Goal: Task Accomplishment & Management: Complete application form

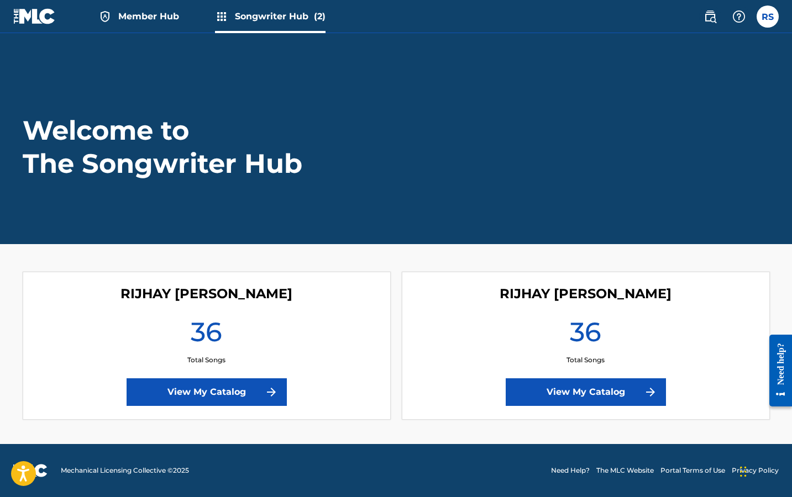
click at [24, 17] on img at bounding box center [34, 16] width 43 height 16
click at [40, 21] on img at bounding box center [34, 16] width 43 height 16
click at [158, 18] on span "Member Hub" at bounding box center [148, 16] width 61 height 13
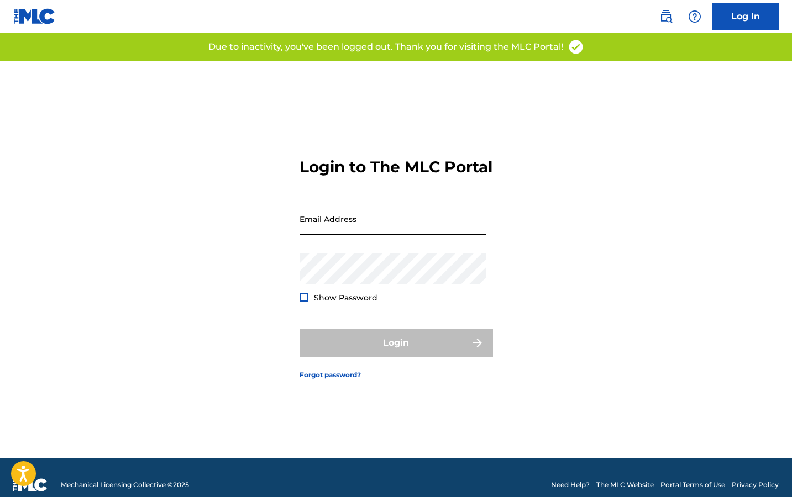
click at [332, 232] on input "Email Address" at bounding box center [393, 219] width 187 height 32
type input "[EMAIL_ADDRESS][DOMAIN_NAME]"
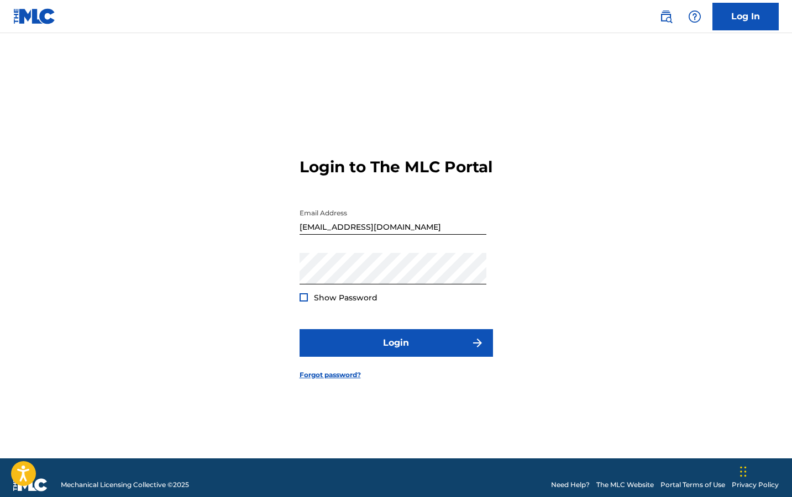
click at [302, 302] on div at bounding box center [304, 297] width 8 height 8
click at [302, 301] on img at bounding box center [304, 298] width 6 height 6
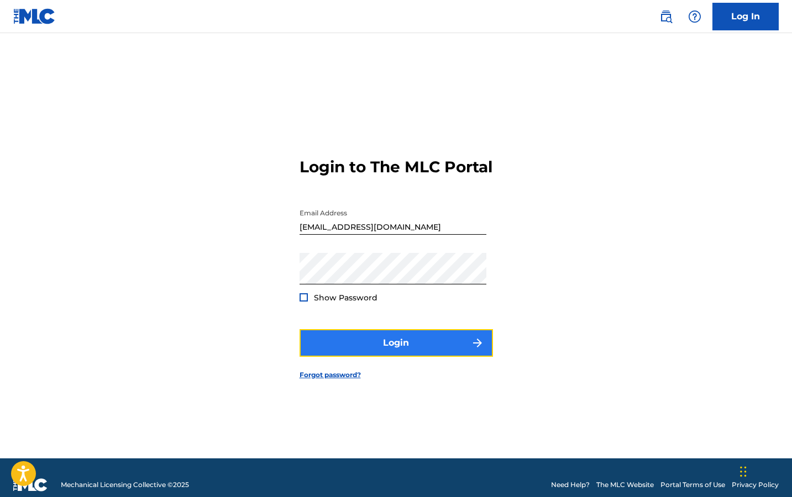
click at [348, 353] on button "Login" at bounding box center [396, 343] width 193 height 28
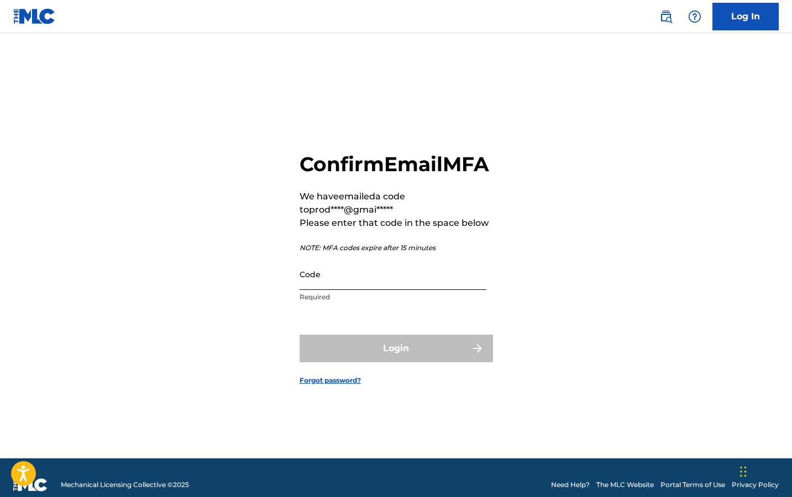
click at [342, 290] on input "Code" at bounding box center [393, 275] width 187 height 32
click at [347, 290] on input "Code" at bounding box center [393, 275] width 187 height 32
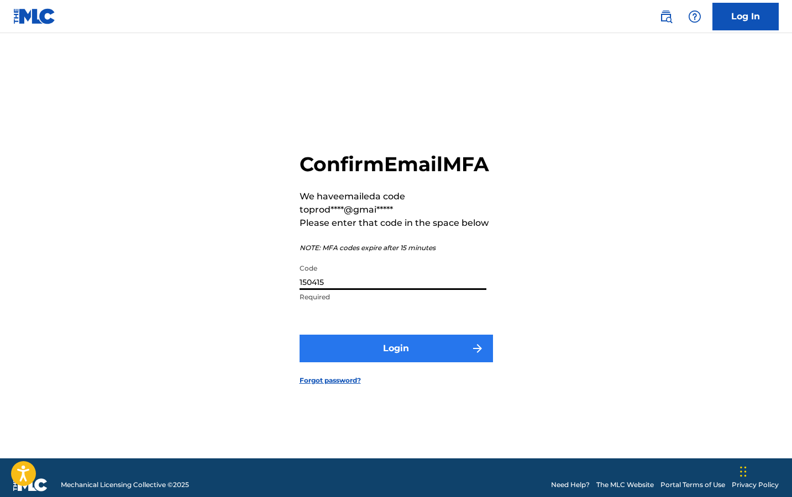
type input "150415"
click at [410, 360] on button "Login" at bounding box center [396, 349] width 193 height 28
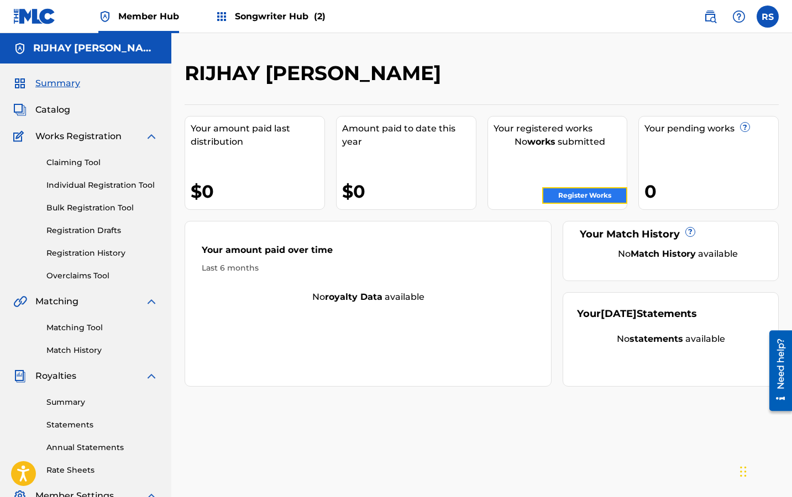
click at [563, 196] on link "Register Works" at bounding box center [584, 195] width 85 height 17
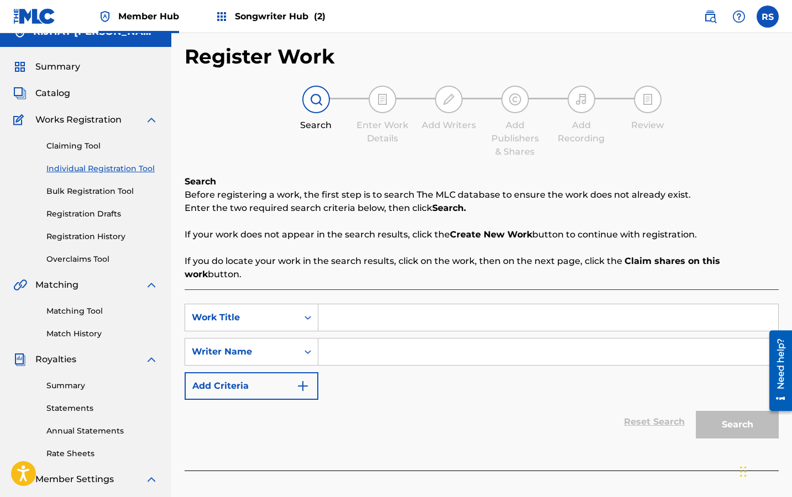
scroll to position [18, 0]
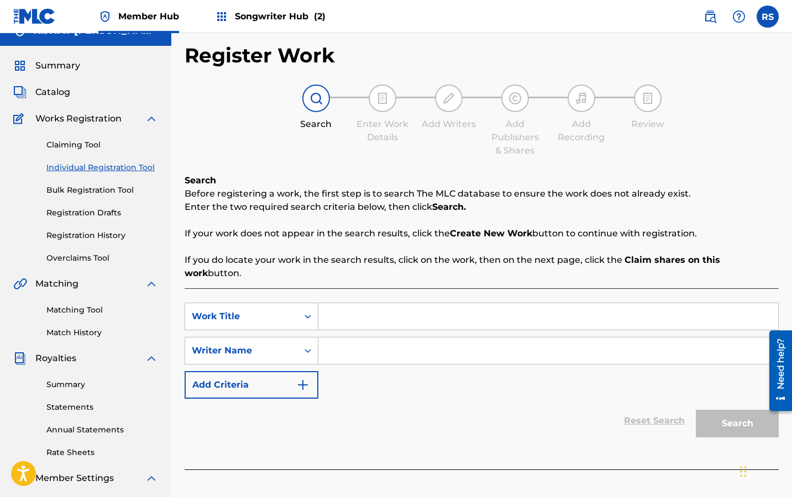
click at [353, 303] on input "Search Form" at bounding box center [548, 316] width 460 height 27
type input "HARDBALL"
click at [371, 338] on input "Search Form" at bounding box center [548, 351] width 460 height 27
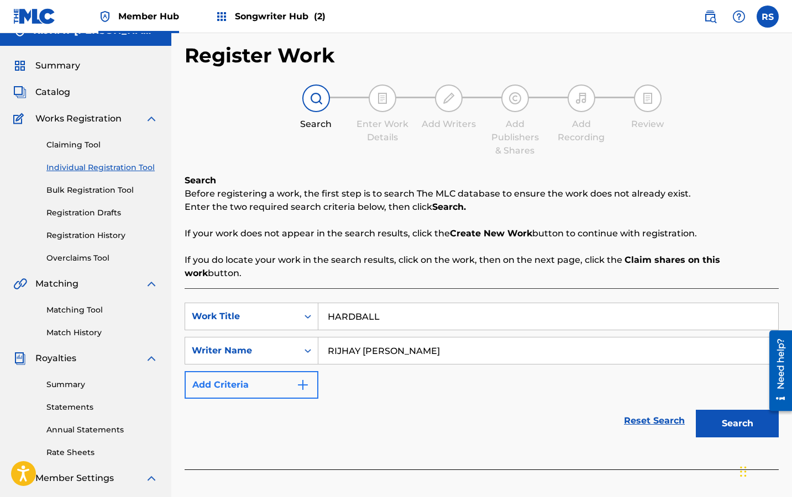
type input "RIJHAY [PERSON_NAME]"
click at [263, 371] on button "Add Criteria" at bounding box center [252, 385] width 134 height 28
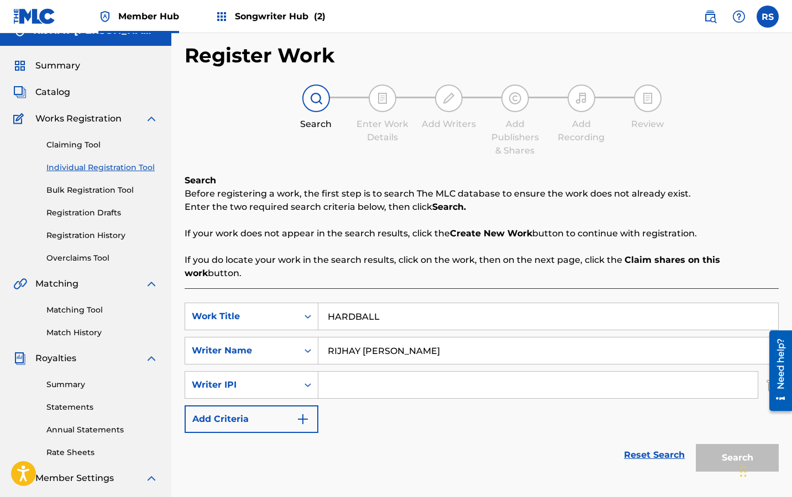
click at [333, 373] on input "Search Form" at bounding box center [537, 385] width 439 height 27
type input "00533088655"
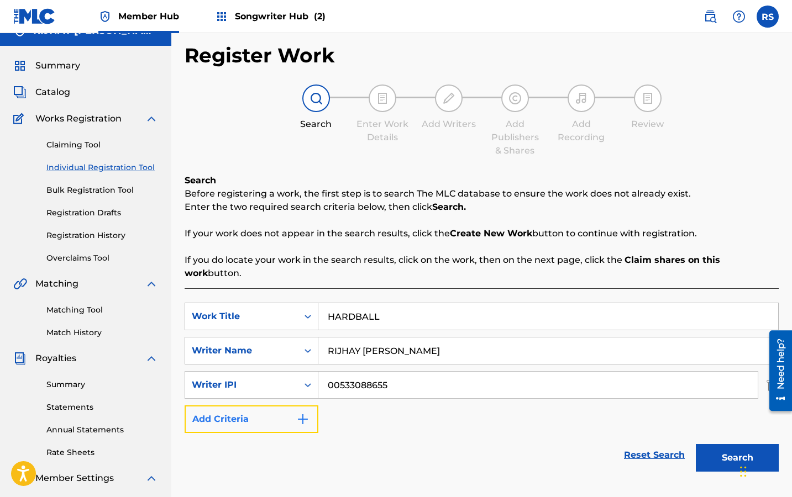
click at [270, 406] on button "Add Criteria" at bounding box center [252, 420] width 134 height 28
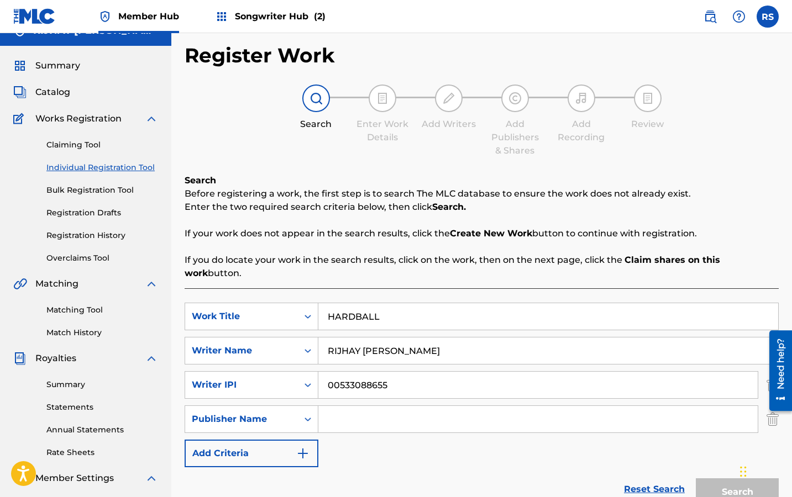
click at [365, 415] on input "Search Form" at bounding box center [537, 419] width 439 height 27
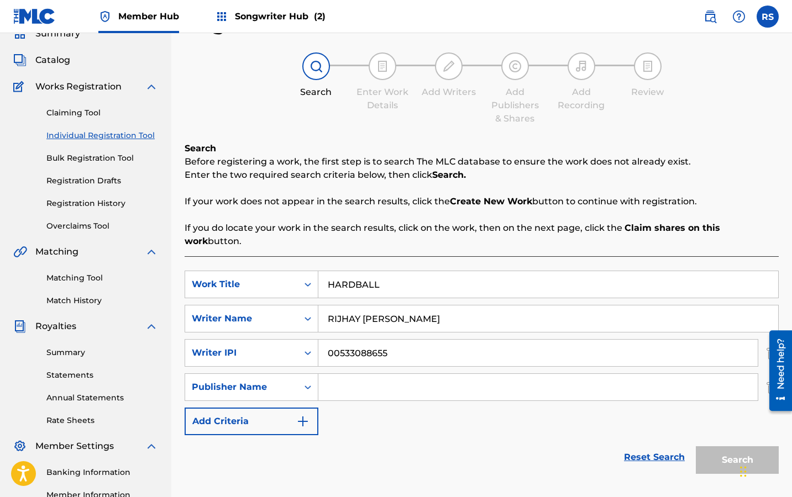
scroll to position [59, 0]
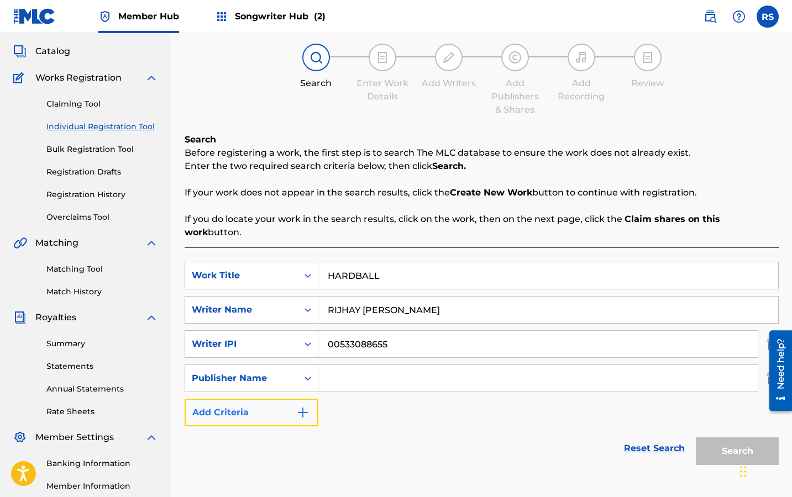
click at [279, 399] on button "Add Criteria" at bounding box center [252, 413] width 134 height 28
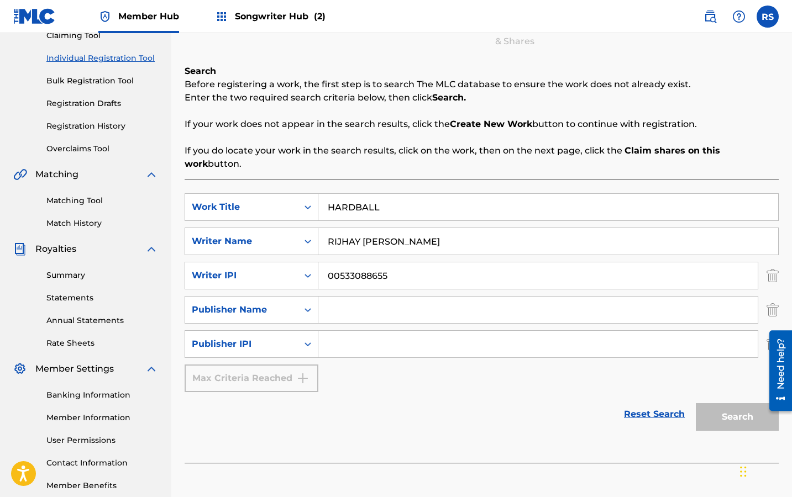
scroll to position [145, 0]
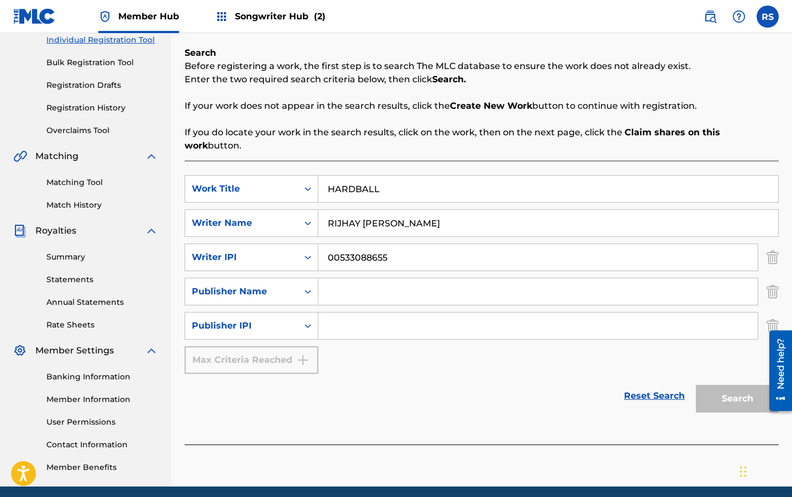
click at [354, 281] on input "Search Form" at bounding box center [537, 292] width 439 height 27
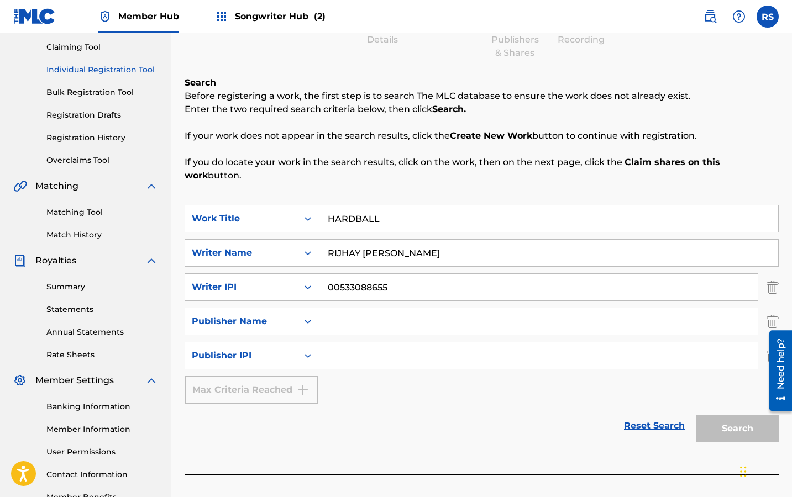
scroll to position [114, 0]
type input "RIJHAY [PERSON_NAME]"
drag, startPoint x: 390, startPoint y: 273, endPoint x: 309, endPoint y: 272, distance: 80.7
click at [309, 275] on div "SearchWithCriteria7b5974c1-6f85-42db-ad8e-45d695719ae7 Writer IPI 00533088655" at bounding box center [482, 289] width 594 height 28
click at [349, 345] on input "Search Form" at bounding box center [537, 357] width 439 height 27
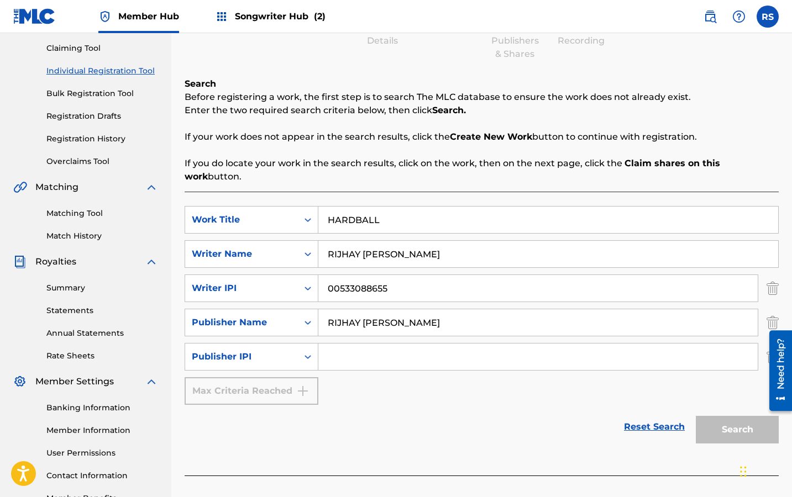
paste input "00533088655"
type input "00533088655"
click at [736, 416] on button "Search" at bounding box center [737, 430] width 83 height 28
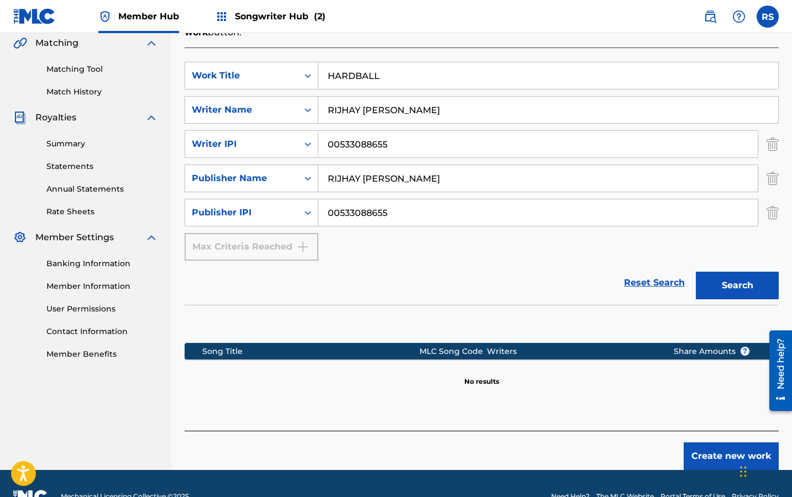
scroll to position [260, 0]
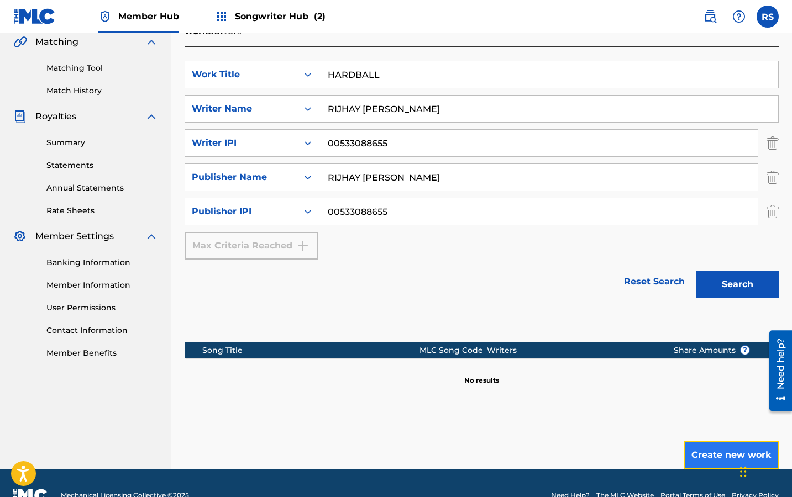
click at [720, 442] on button "Create new work" at bounding box center [731, 456] width 95 height 28
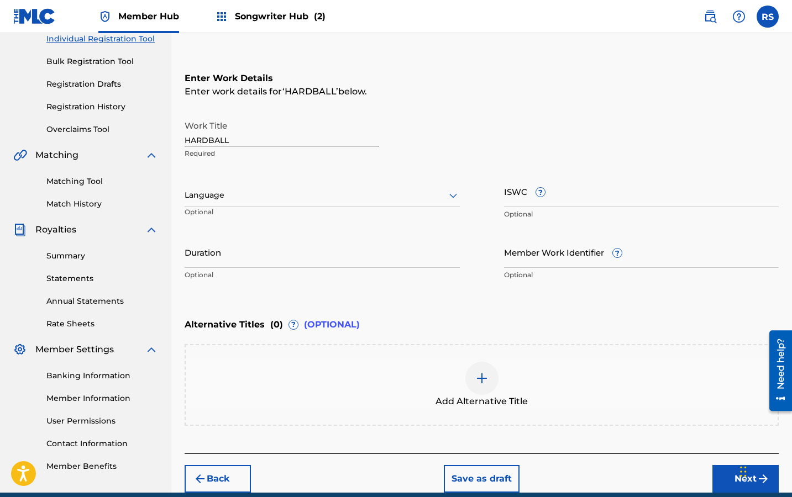
scroll to position [195, 0]
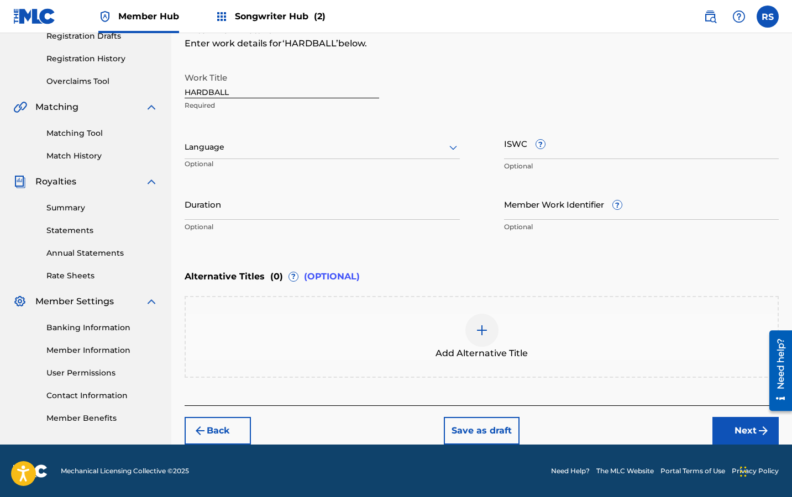
click at [478, 331] on img at bounding box center [481, 330] width 13 height 13
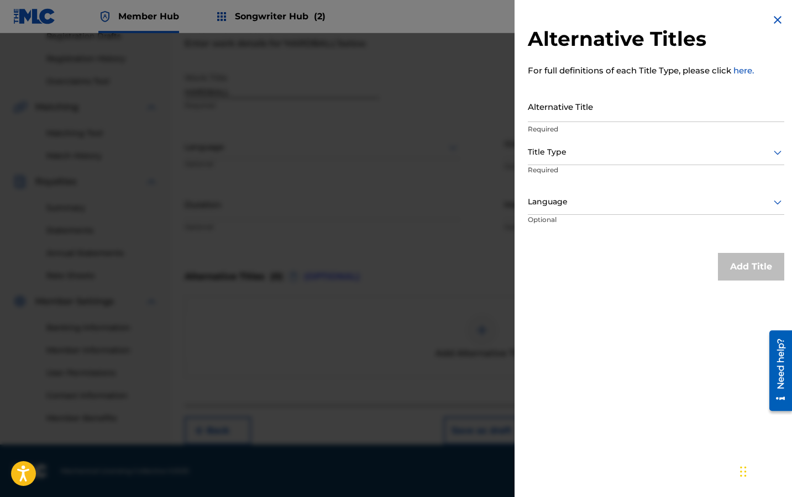
click at [583, 152] on div at bounding box center [656, 152] width 256 height 14
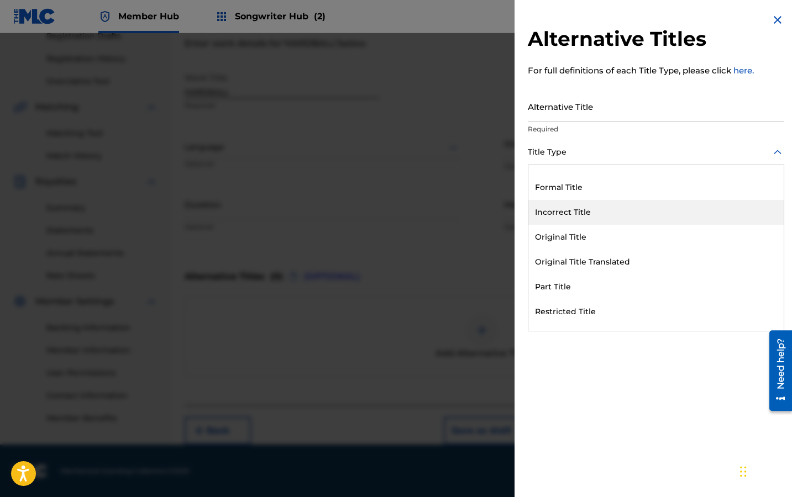
scroll to position [14, 0]
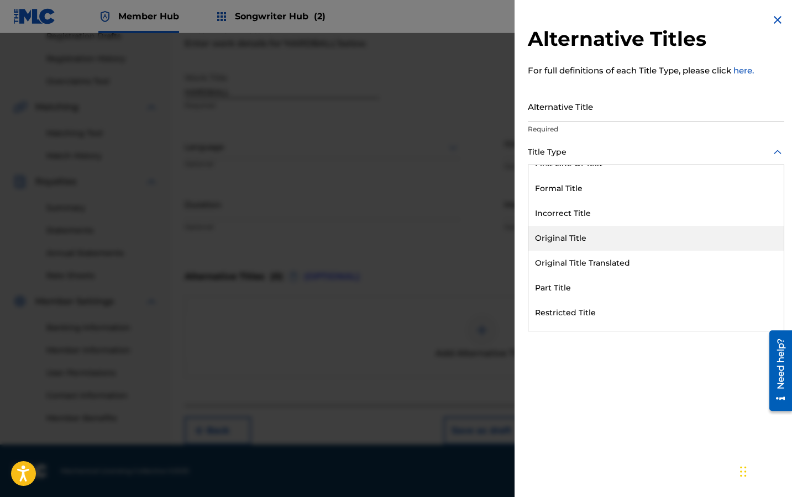
click at [579, 232] on div "Original Title" at bounding box center [655, 238] width 255 height 25
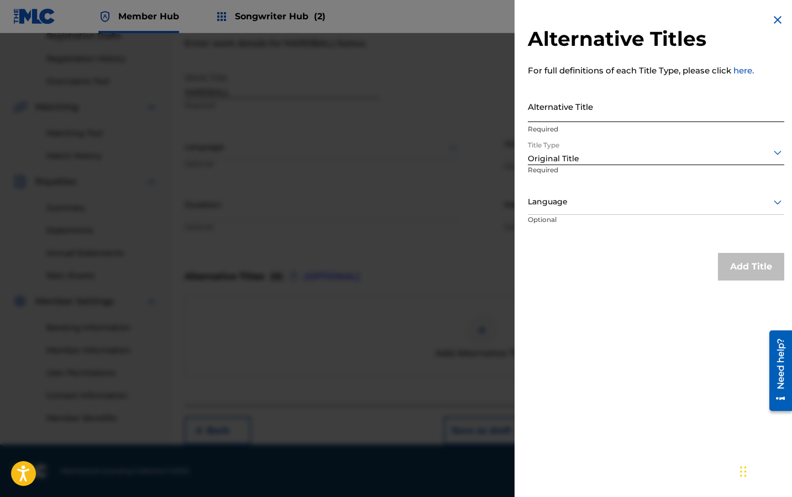
click at [584, 117] on input "Alternative Title" at bounding box center [656, 107] width 256 height 32
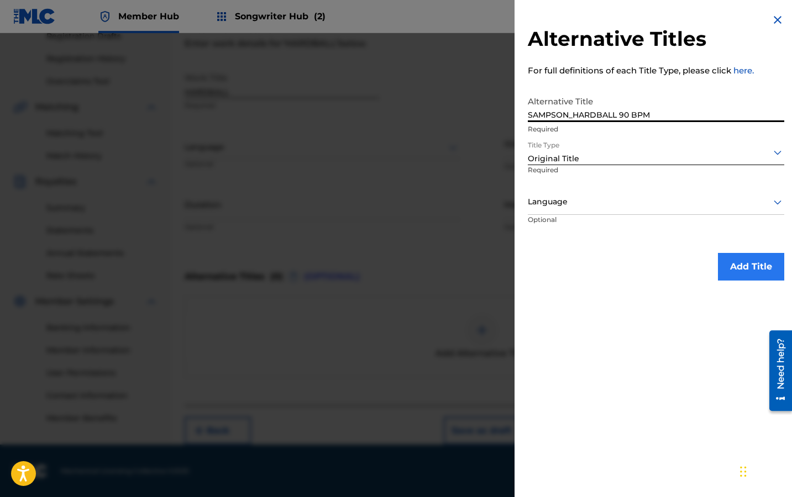
type input "SAMPSON_HARDBALL 90 BPM"
click at [746, 266] on button "Add Title" at bounding box center [751, 267] width 66 height 28
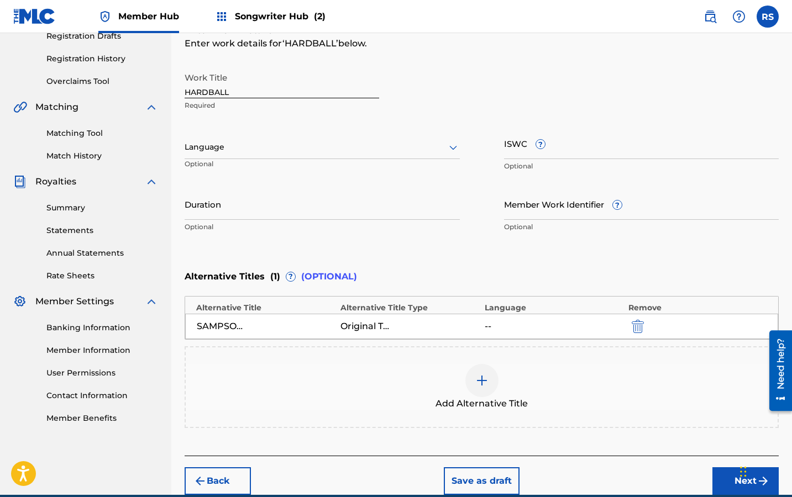
click at [343, 146] on div at bounding box center [322, 147] width 275 height 14
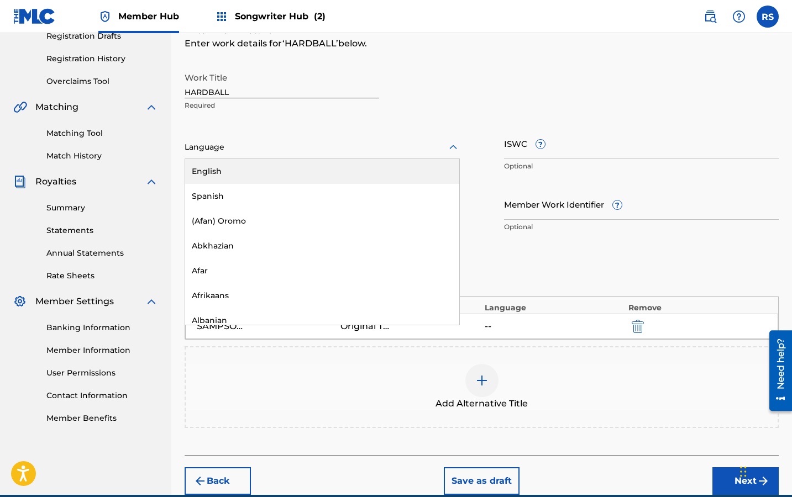
click at [292, 170] on div "English" at bounding box center [322, 171] width 274 height 25
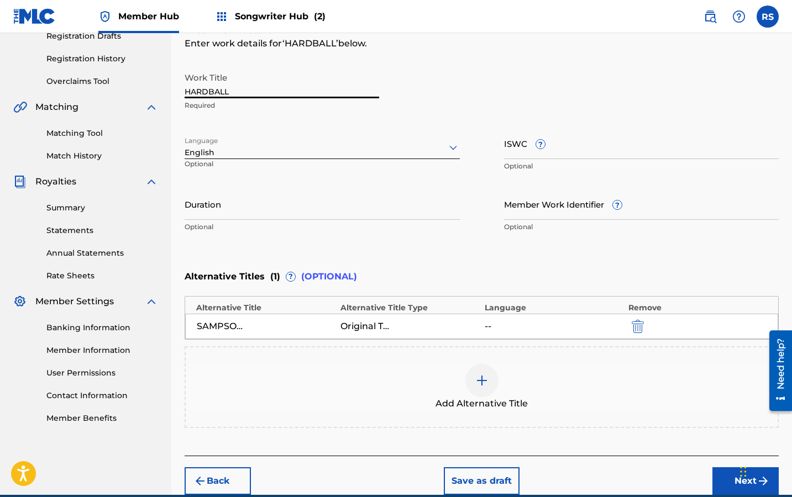
click at [274, 92] on input "HARDBALL" at bounding box center [282, 83] width 195 height 32
type input "HARDBALL 2"
click at [385, 329] on div "Original Title" at bounding box center [365, 326] width 50 height 13
click at [306, 326] on div "SAMPSON_HARDBALL 90 BPM" at bounding box center [266, 326] width 138 height 13
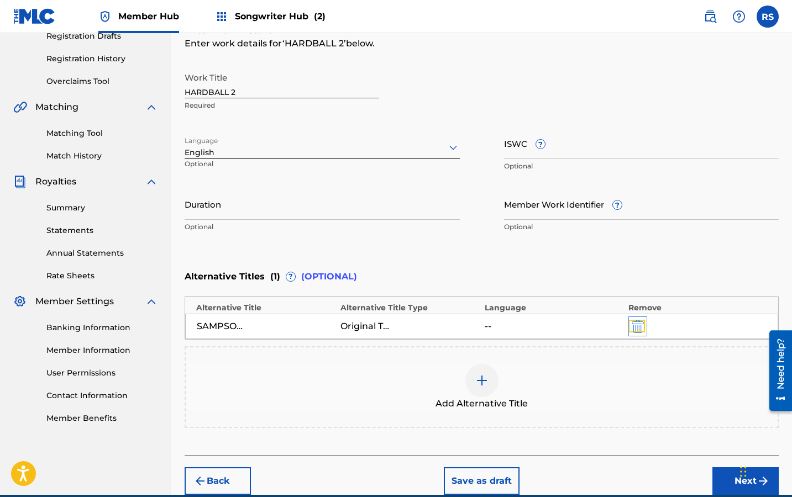
click at [640, 322] on img "submit" at bounding box center [638, 326] width 12 height 13
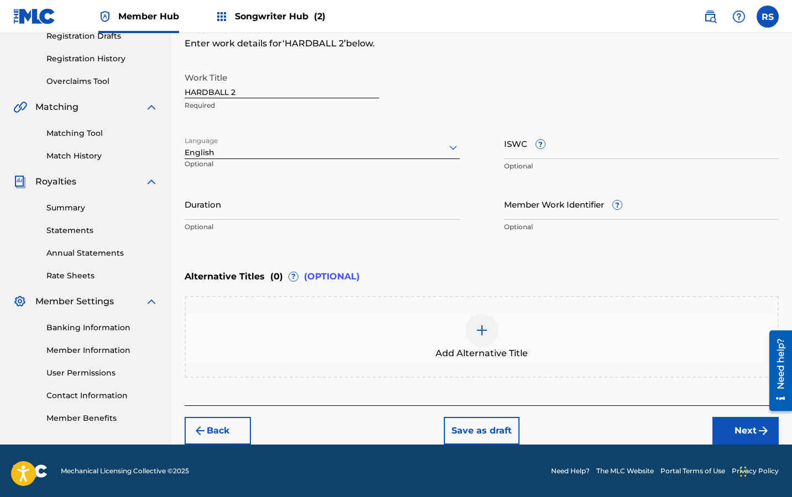
click at [485, 330] on img at bounding box center [481, 330] width 13 height 13
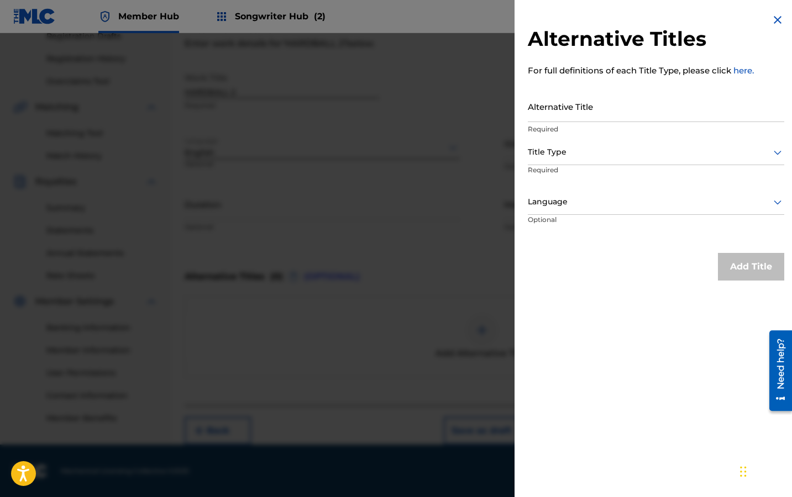
click at [570, 151] on div at bounding box center [656, 152] width 256 height 14
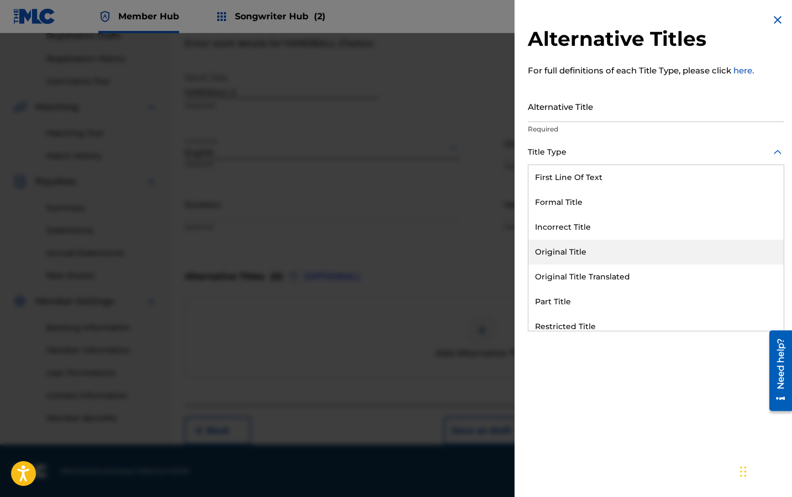
click at [562, 249] on div "Original Title" at bounding box center [655, 252] width 255 height 25
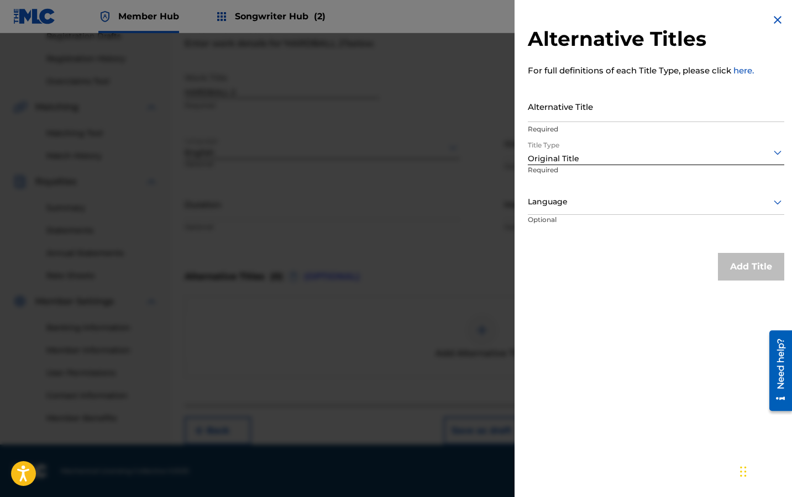
click at [565, 202] on div at bounding box center [656, 202] width 256 height 14
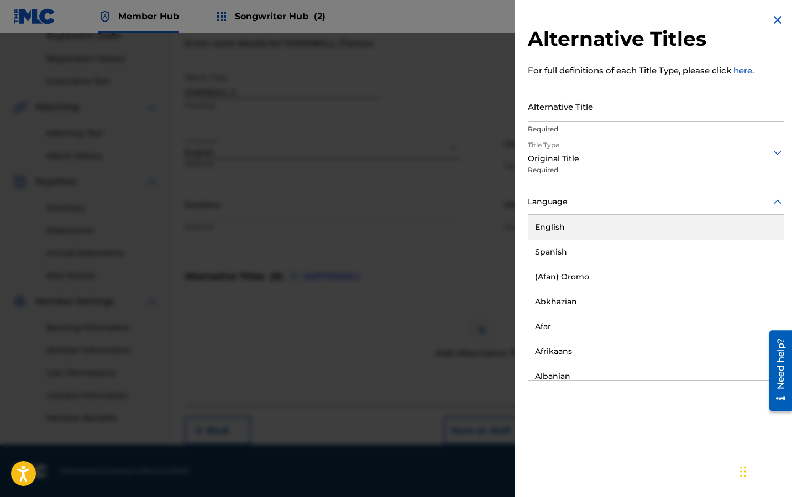
click at [560, 226] on div "English" at bounding box center [655, 227] width 255 height 25
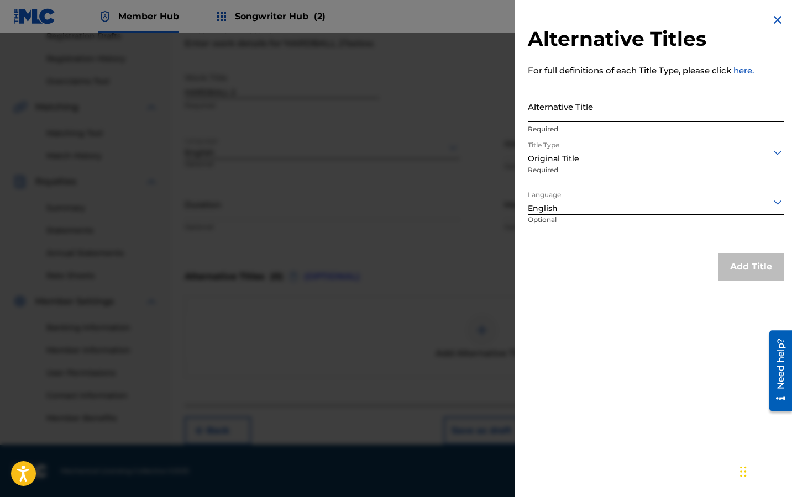
click at [568, 118] on input "Alternative Title" at bounding box center [656, 107] width 256 height 32
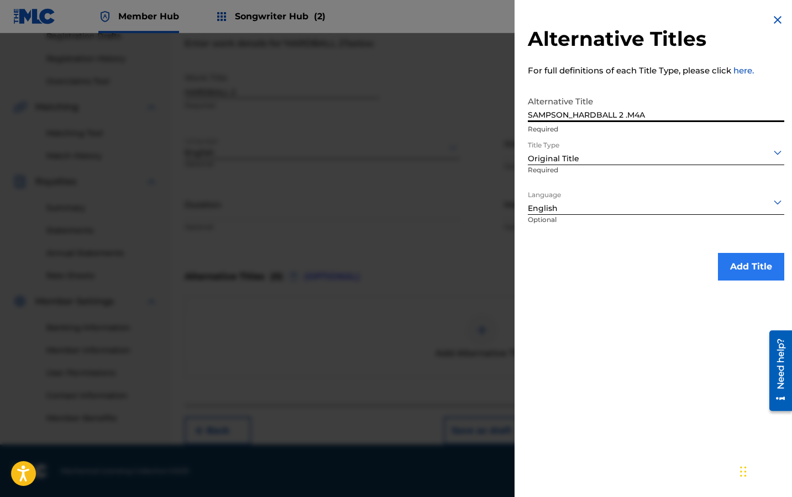
type input "SAMPSON_HARDBALL 2 .M4A"
click at [754, 271] on button "Add Title" at bounding box center [751, 267] width 66 height 28
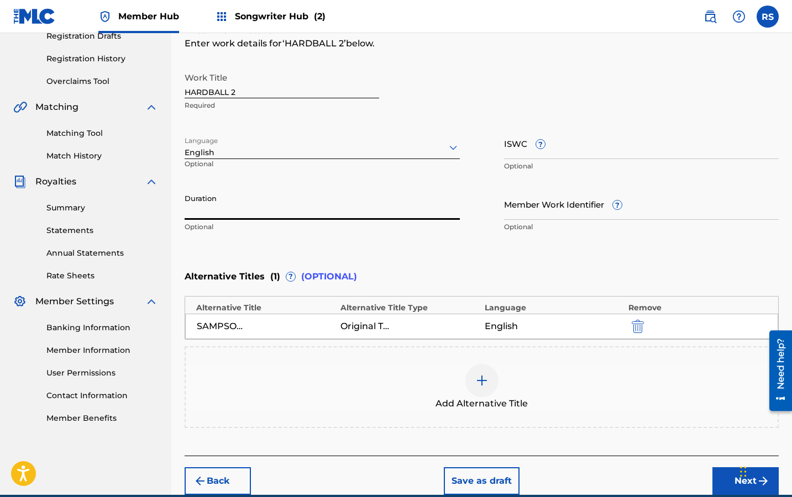
click at [370, 211] on input "Duration" at bounding box center [322, 204] width 275 height 32
type input "3"
type input "03:23"
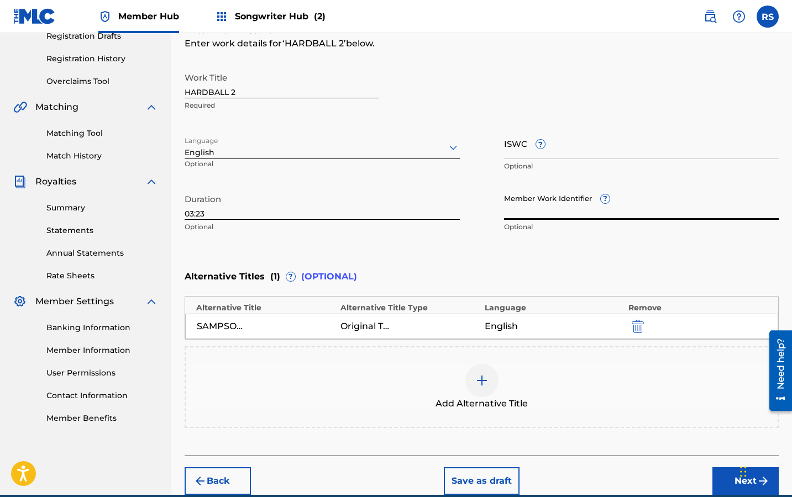
click at [544, 216] on input "Member Work Identifier ?" at bounding box center [641, 204] width 275 height 32
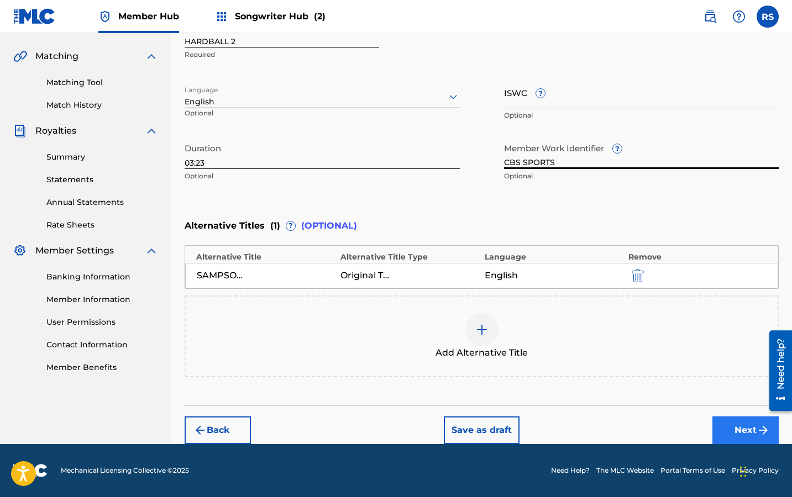
type input "CBS SPORTS"
click at [737, 425] on button "Next" at bounding box center [745, 431] width 66 height 28
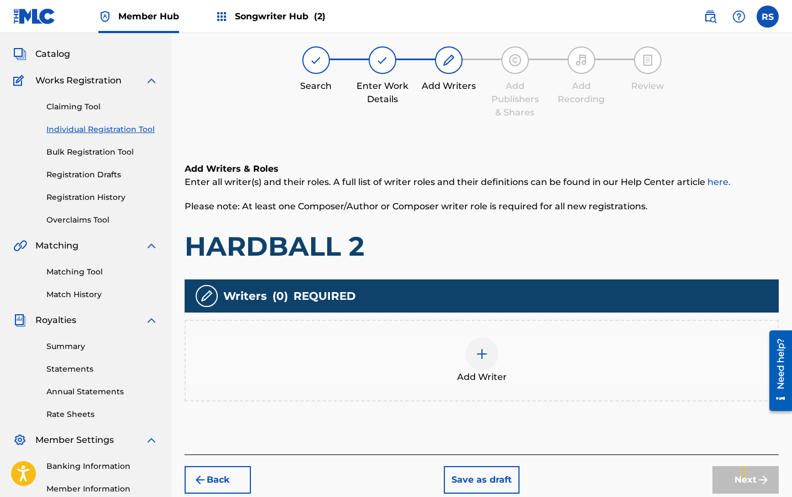
scroll to position [50, 0]
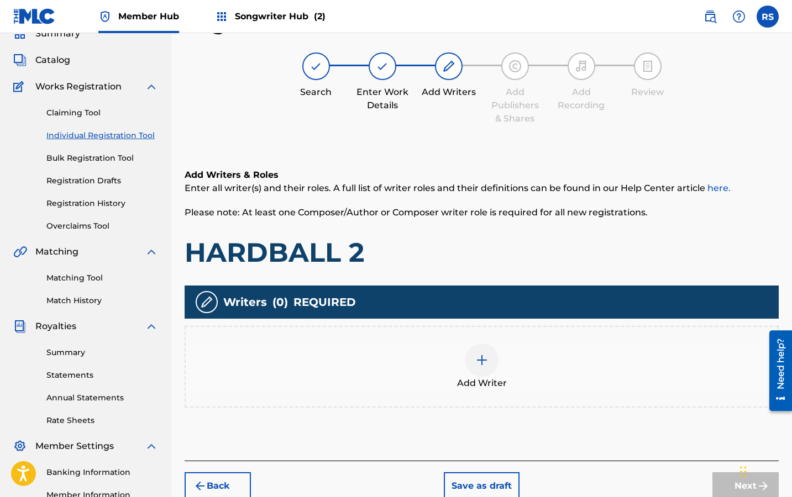
click at [492, 359] on div at bounding box center [481, 360] width 33 height 33
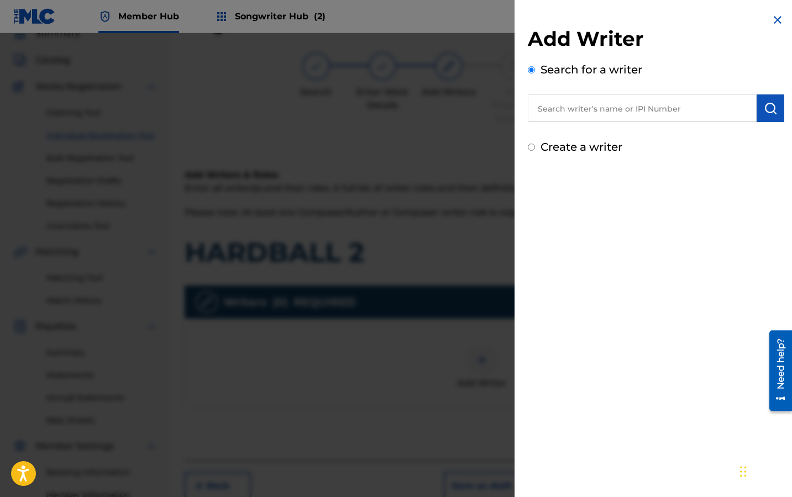
click at [584, 112] on input "text" at bounding box center [642, 109] width 229 height 28
click at [563, 148] on label "Create a writer" at bounding box center [582, 146] width 82 height 13
radio input "true"
click at [535, 148] on input "Create a writer" at bounding box center [531, 147] width 7 height 7
radio input "false"
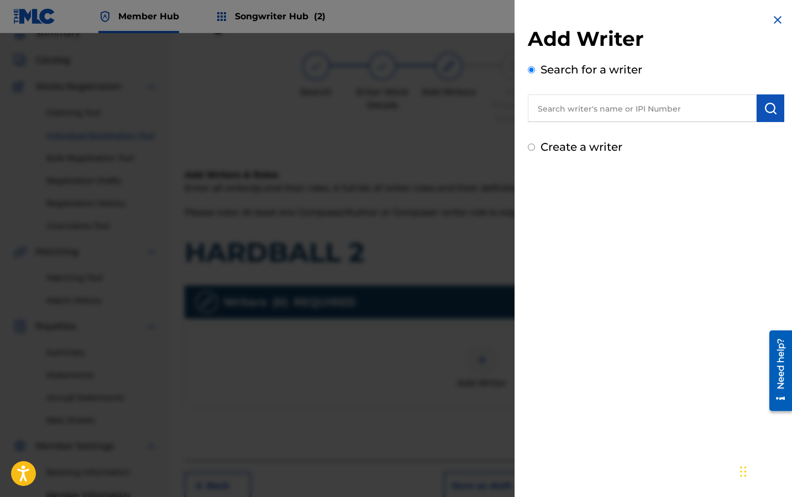
radio input "true"
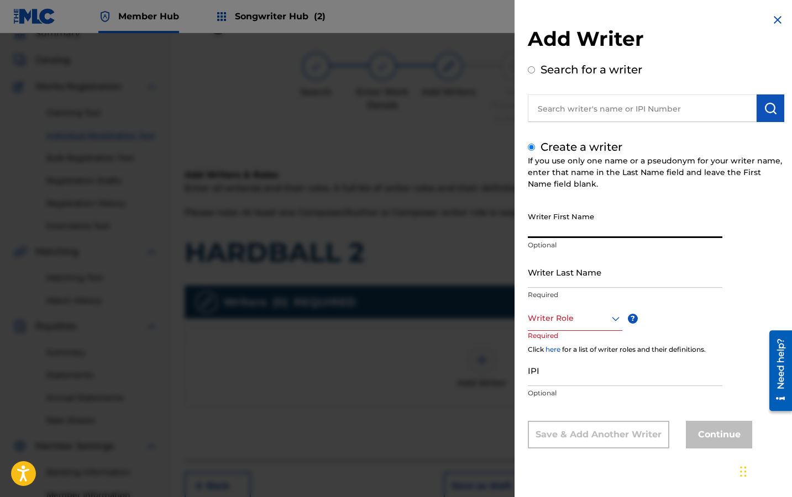
click at [555, 229] on input "Writer First Name" at bounding box center [625, 223] width 195 height 32
type input "RIJHAY"
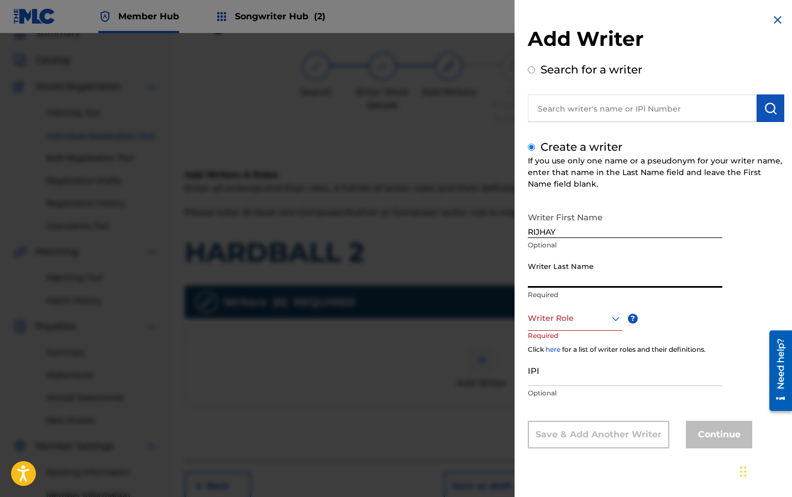
click at [581, 272] on input "Writer Last Name" at bounding box center [625, 272] width 195 height 32
type input "[PERSON_NAME]"
click at [574, 231] on input "RIJHAY" at bounding box center [625, 223] width 195 height 32
type input "RIJHAY [PERSON_NAME]"
click at [567, 322] on div at bounding box center [575, 319] width 95 height 14
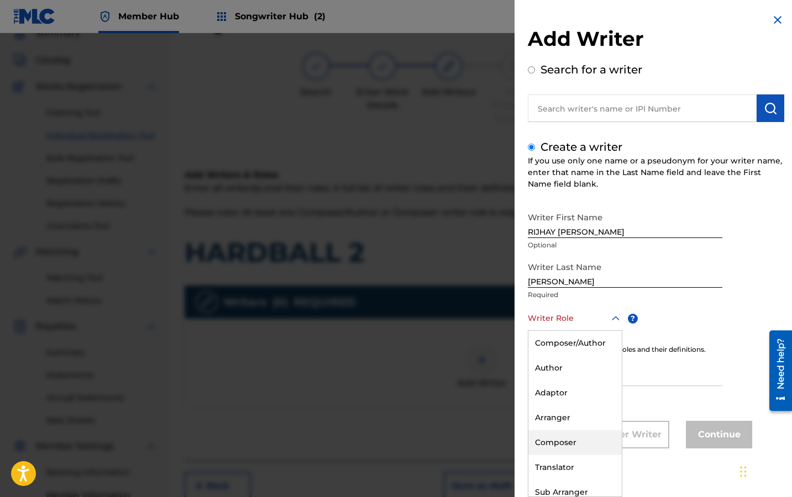
click at [567, 442] on div "Composer" at bounding box center [574, 443] width 93 height 25
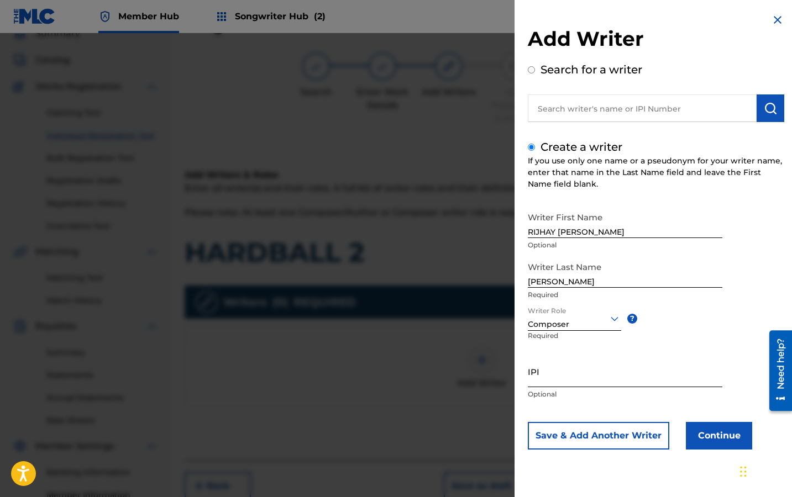
click at [580, 381] on input "IPI" at bounding box center [625, 372] width 195 height 32
type input "0"
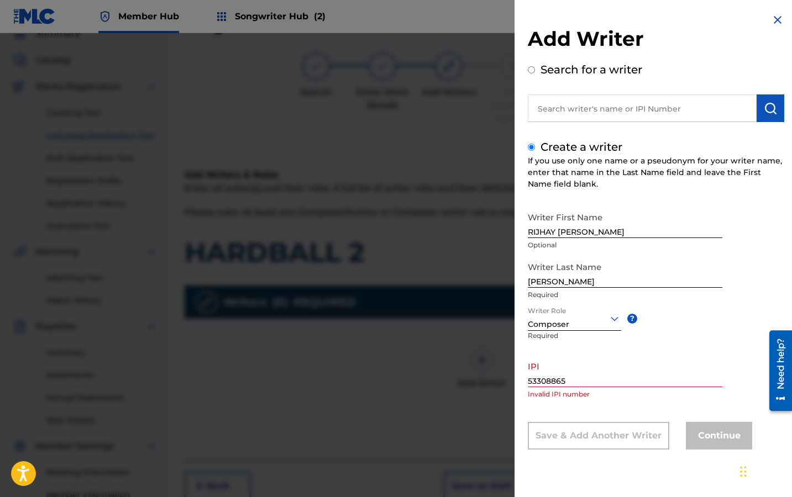
click at [595, 401] on div "IPI 53308865 Invalid IPI number" at bounding box center [625, 381] width 195 height 50
click at [528, 382] on input "53308865" at bounding box center [625, 372] width 195 height 32
click at [589, 378] on input "0053308865" at bounding box center [625, 372] width 195 height 32
click at [528, 380] on input "0053308865" at bounding box center [625, 372] width 195 height 32
type input "00053308865"
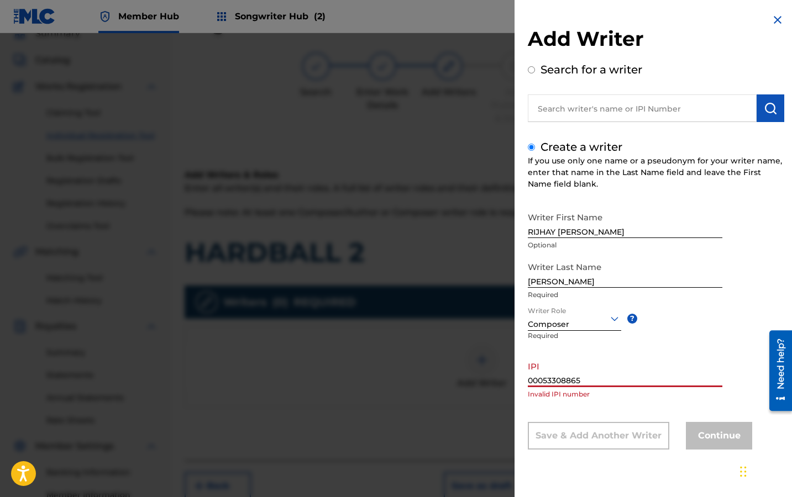
click at [564, 376] on input "00053308865" at bounding box center [625, 372] width 195 height 32
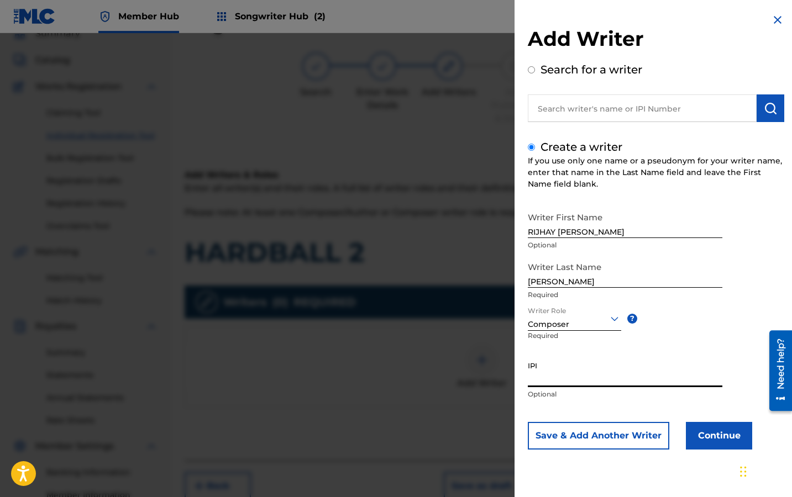
click at [533, 379] on input "IPI" at bounding box center [625, 372] width 195 height 32
paste input "00533088655"
click at [615, 365] on input "00533088655" at bounding box center [625, 372] width 195 height 32
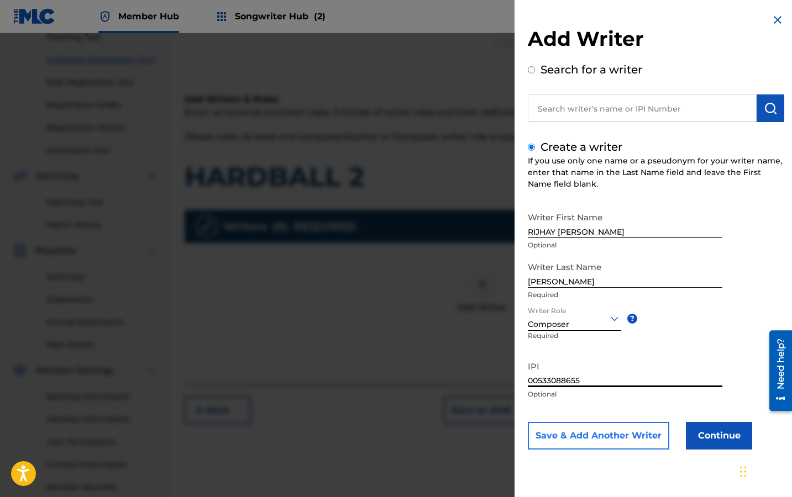
type input "00533088655"
click at [627, 439] on button "Save & Add Another Writer" at bounding box center [598, 436] width 141 height 28
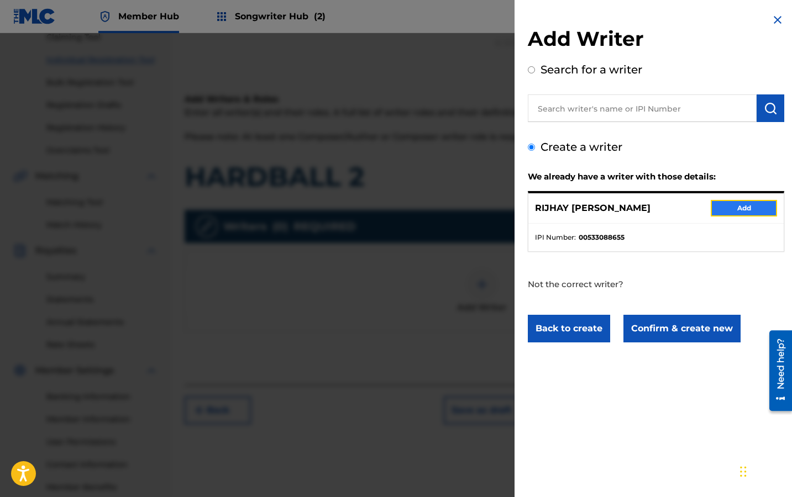
click at [722, 213] on button "Add" at bounding box center [744, 208] width 66 height 17
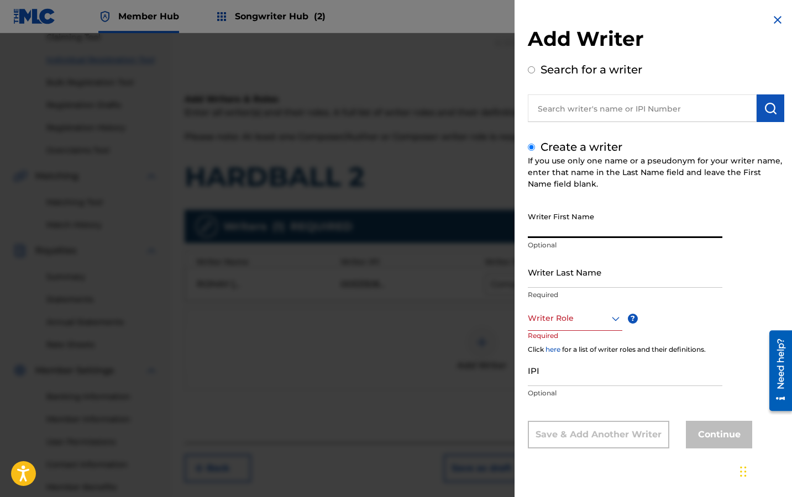
click at [574, 228] on input "Writer First Name" at bounding box center [625, 223] width 195 height 32
type input "TAKKI"
click at [576, 283] on input "Writer Last Name" at bounding box center [625, 272] width 195 height 32
type input "[PERSON_NAME]"
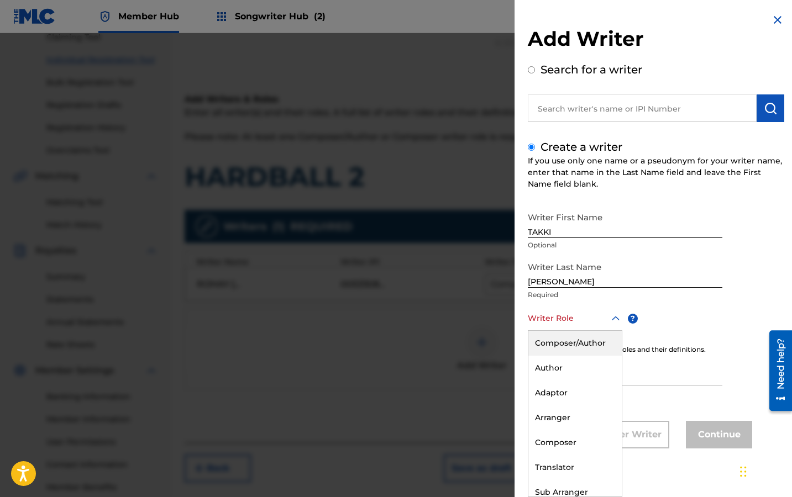
click at [569, 318] on div at bounding box center [575, 319] width 95 height 14
click at [557, 436] on div "Composer" at bounding box center [574, 443] width 93 height 25
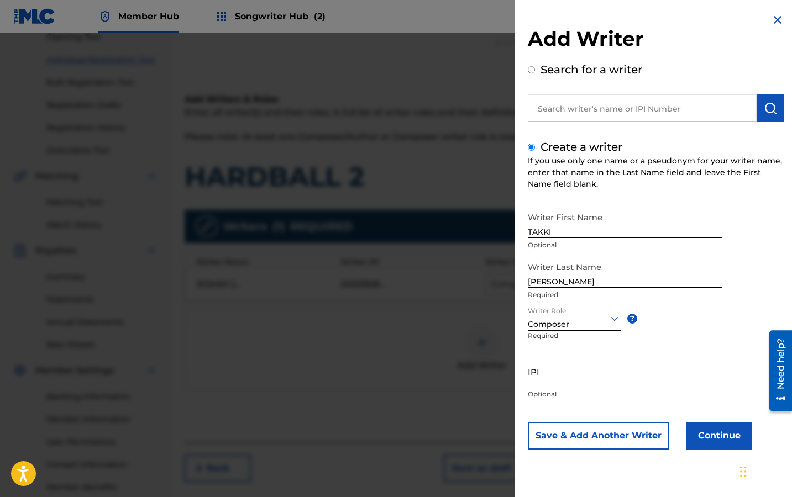
click at [569, 376] on input "IPI" at bounding box center [625, 372] width 195 height 32
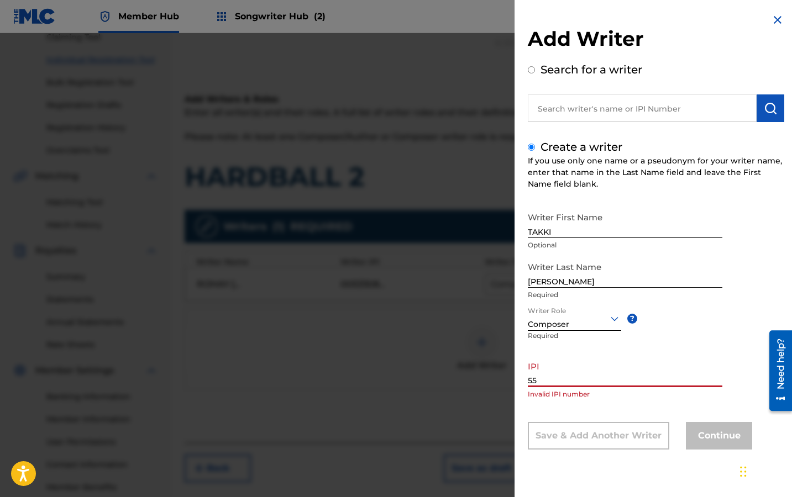
type input "5"
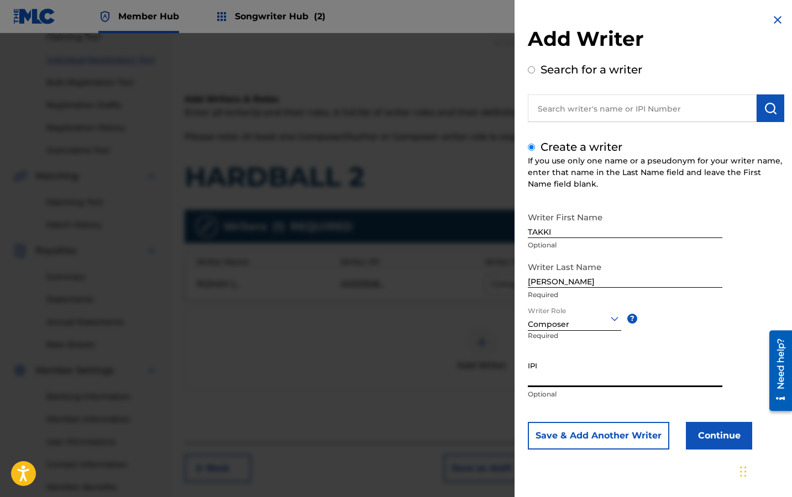
click at [547, 379] on input "IPI" at bounding box center [625, 372] width 195 height 32
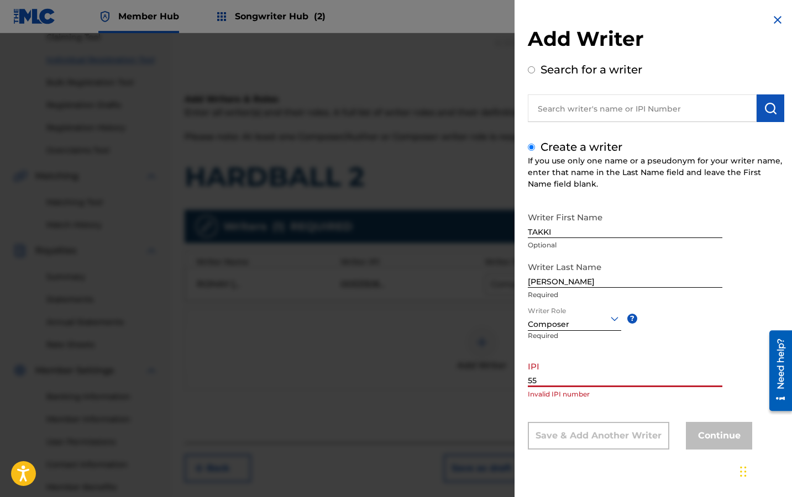
type input "5"
click at [595, 380] on input "00550372210" at bounding box center [625, 372] width 195 height 32
click at [538, 380] on input "00550372210" at bounding box center [625, 372] width 195 height 32
click at [575, 355] on div "Writer Role Composer ? Required" at bounding box center [586, 331] width 116 height 50
click at [525, 381] on div "Add Writer Search for a writer Create a writer If you use only one name or a ps…" at bounding box center [656, 240] width 283 height 480
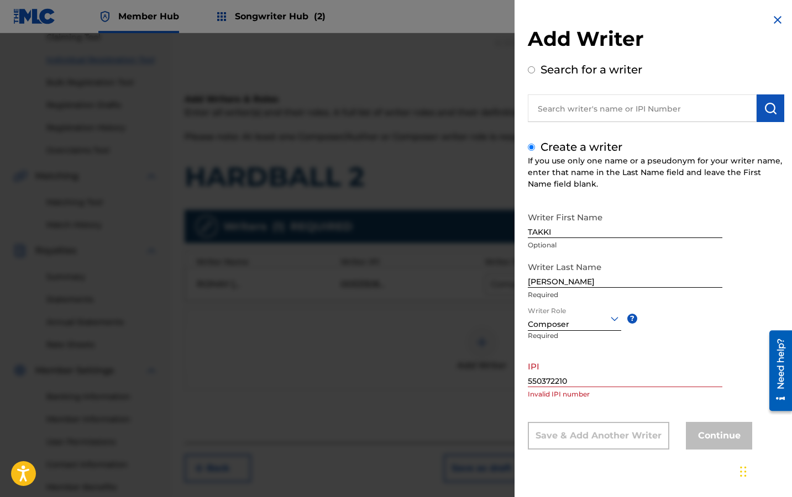
click at [527, 381] on div "Add Writer Search for a writer Create a writer If you use only one name or a ps…" at bounding box center [656, 240] width 283 height 480
click at [529, 381] on input "550372210" at bounding box center [625, 372] width 195 height 32
type input "550372210"
drag, startPoint x: 571, startPoint y: 380, endPoint x: 459, endPoint y: 380, distance: 112.2
click at [459, 380] on div "Add Writer Search for a writer Create a writer If you use only one name or a ps…" at bounding box center [396, 265] width 792 height 464
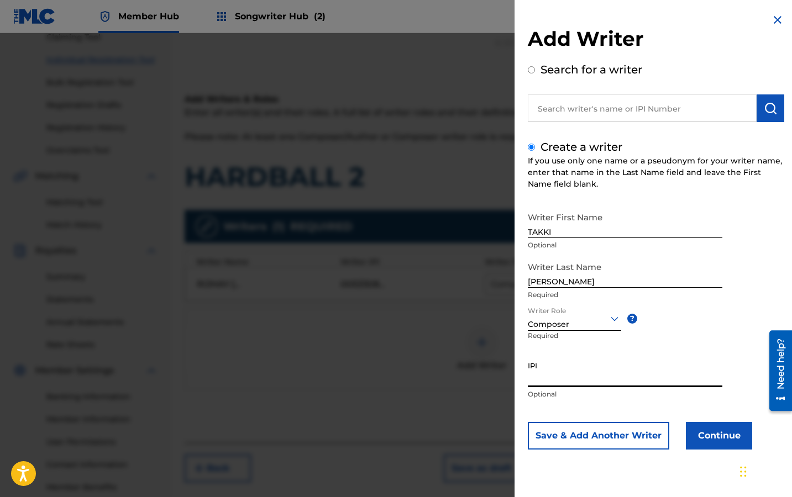
click at [560, 380] on input "IPI" at bounding box center [625, 372] width 195 height 32
click at [554, 379] on input "IPI" at bounding box center [625, 372] width 195 height 32
paste input "550372210"
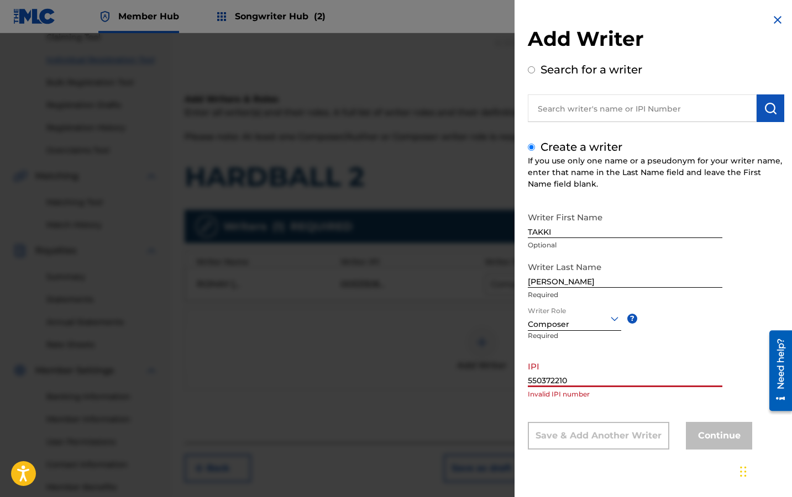
click at [530, 380] on input "550372210" at bounding box center [625, 372] width 195 height 32
click at [528, 380] on input "550372210" at bounding box center [625, 372] width 195 height 32
click at [605, 385] on input "00550372210" at bounding box center [625, 372] width 195 height 32
click at [533, 381] on input "00550372210" at bounding box center [625, 372] width 195 height 32
click at [583, 386] on input "0550372210" at bounding box center [625, 372] width 195 height 32
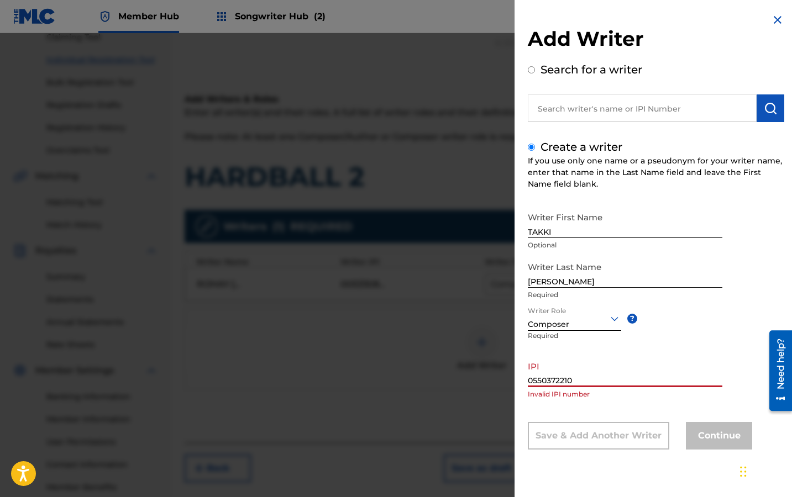
click at [533, 380] on input "0550372210" at bounding box center [625, 372] width 195 height 32
click at [580, 383] on input "550372210" at bounding box center [625, 372] width 195 height 32
type input "550372210"
drag, startPoint x: 570, startPoint y: 379, endPoint x: 441, endPoint y: 373, distance: 130.0
click at [441, 373] on div "Add Writer Search for a writer Create a writer If you use only one name or a ps…" at bounding box center [396, 265] width 792 height 464
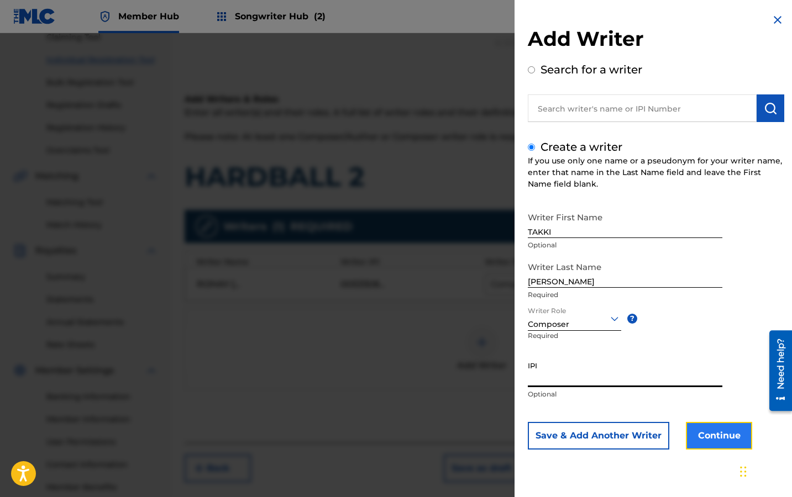
click at [709, 432] on button "Continue" at bounding box center [719, 436] width 66 height 28
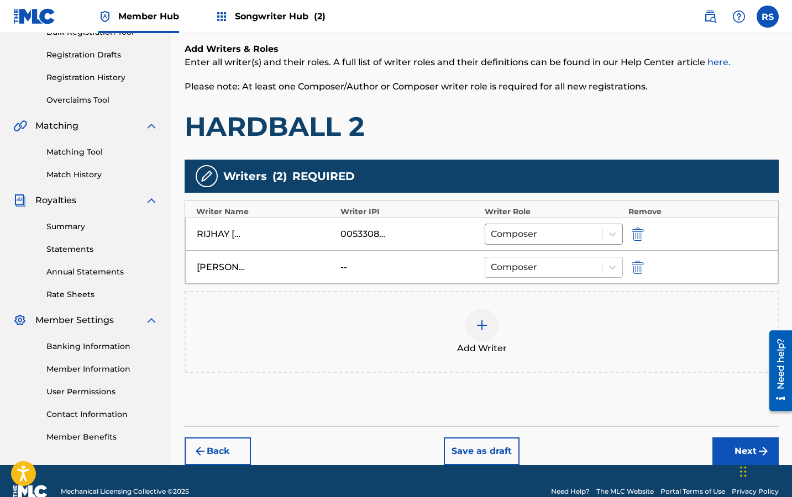
scroll to position [197, 0]
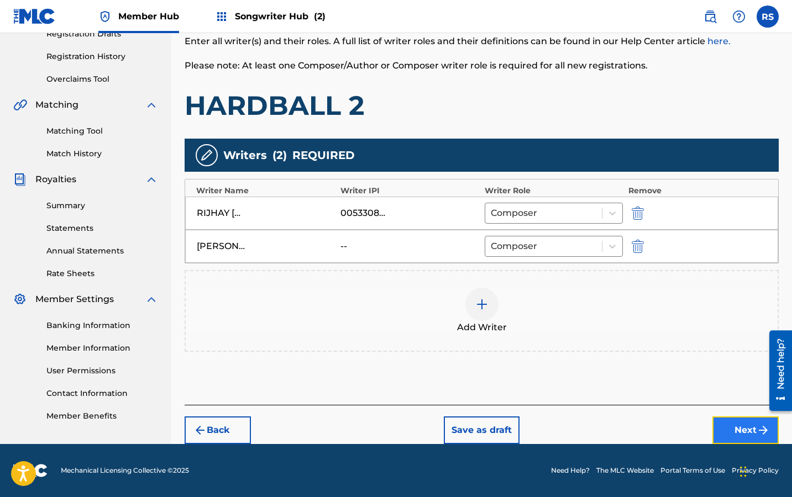
click at [738, 428] on button "Next" at bounding box center [745, 431] width 66 height 28
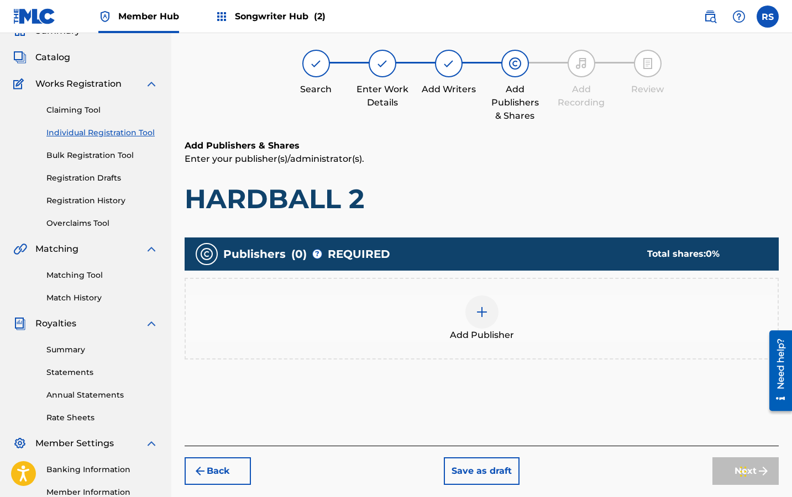
scroll to position [50, 0]
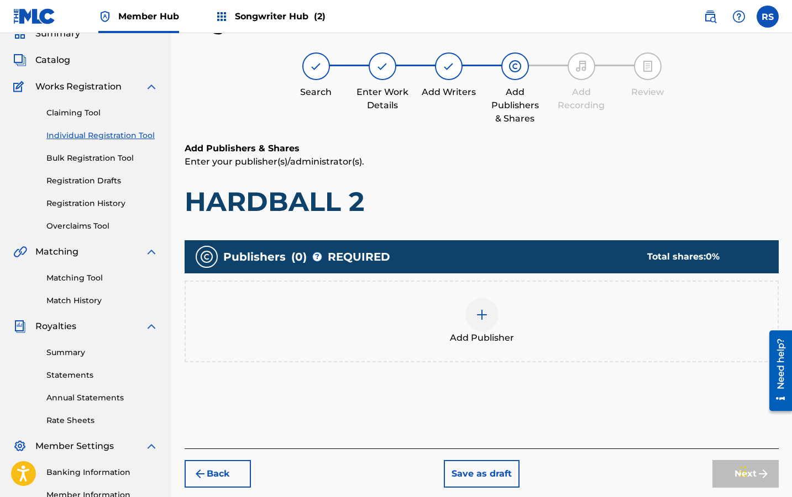
click at [483, 319] on img at bounding box center [481, 314] width 13 height 13
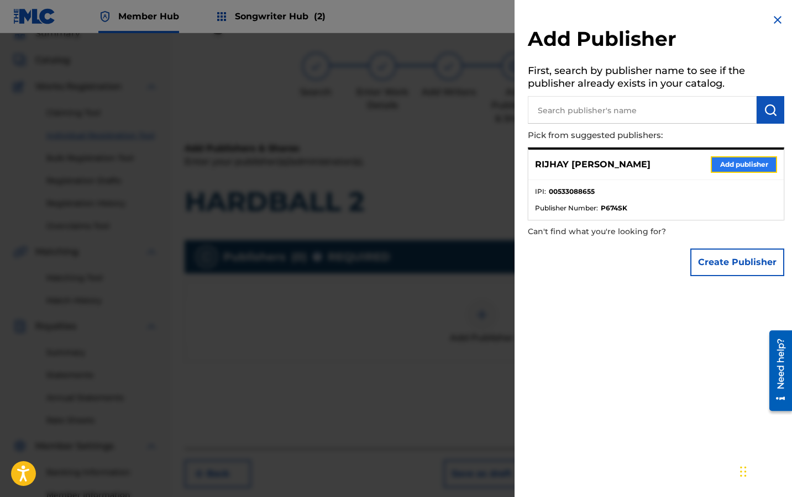
click at [726, 165] on button "Add publisher" at bounding box center [744, 164] width 66 height 17
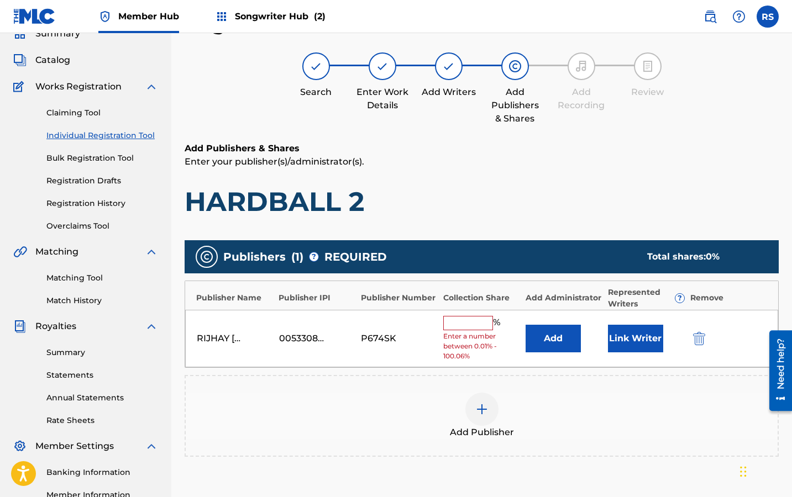
click at [477, 324] on input "text" at bounding box center [468, 323] width 50 height 14
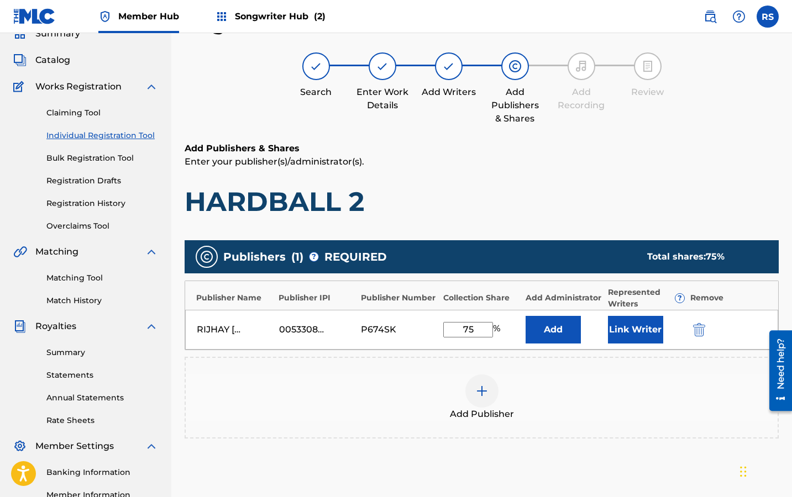
type input "75"
click at [554, 357] on div "Add Publisher" at bounding box center [482, 398] width 594 height 82
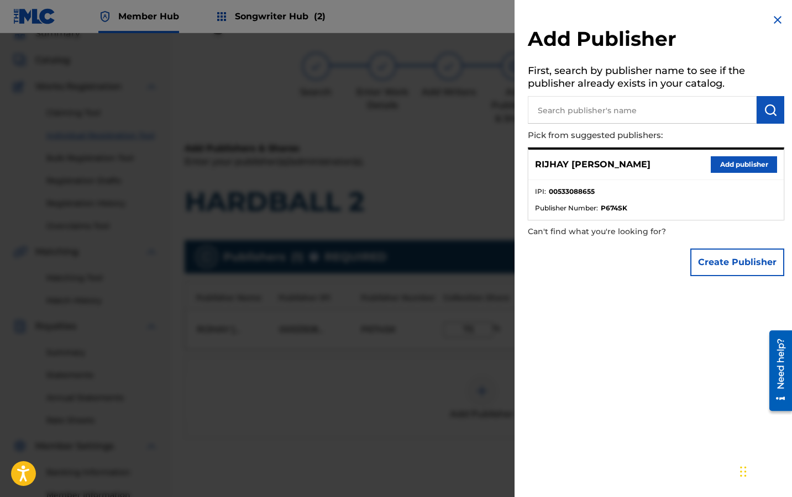
click at [773, 17] on img at bounding box center [777, 19] width 13 height 13
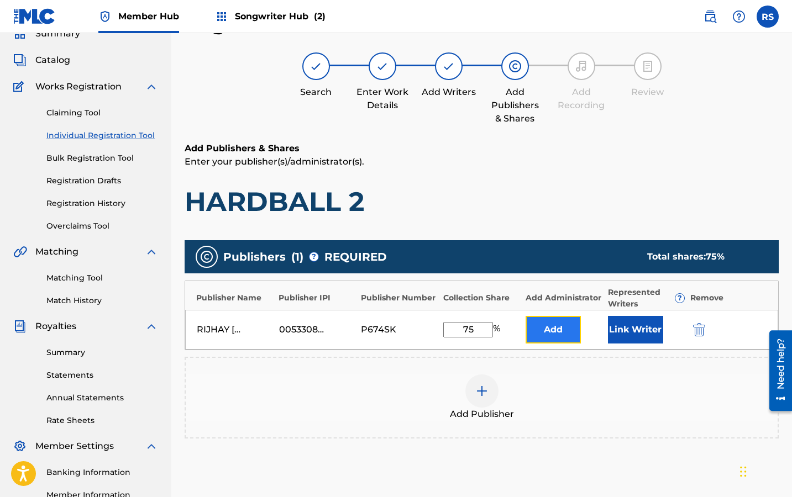
click at [564, 335] on button "Add" at bounding box center [553, 330] width 55 height 28
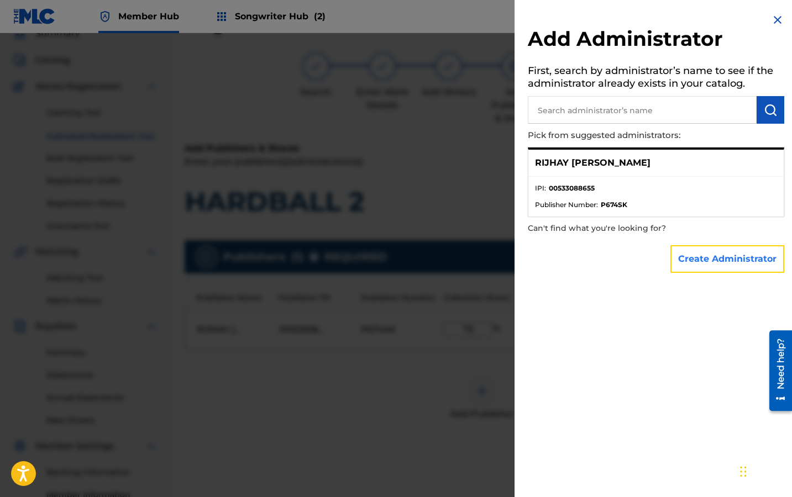
click at [697, 254] on button "Create Administrator" at bounding box center [727, 259] width 114 height 28
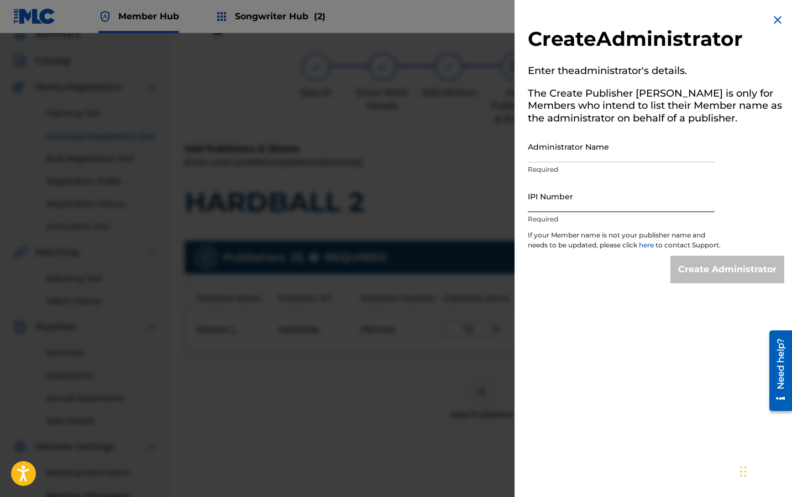
scroll to position [51, 0]
click at [577, 156] on input "Administrator Name" at bounding box center [621, 147] width 187 height 32
click at [758, 111] on h5 "The Create Publisher [PERSON_NAME] is only for Members who intend to list their…" at bounding box center [656, 108] width 256 height 48
click at [772, 24] on img at bounding box center [777, 19] width 13 height 13
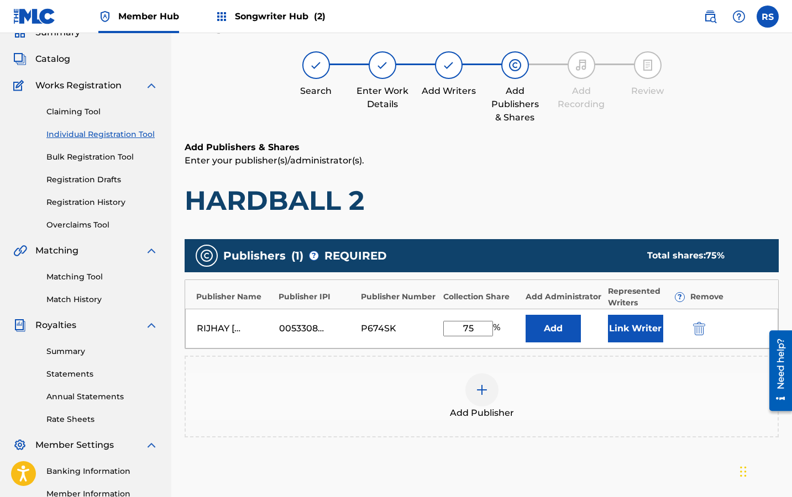
click at [490, 390] on div at bounding box center [481, 390] width 33 height 33
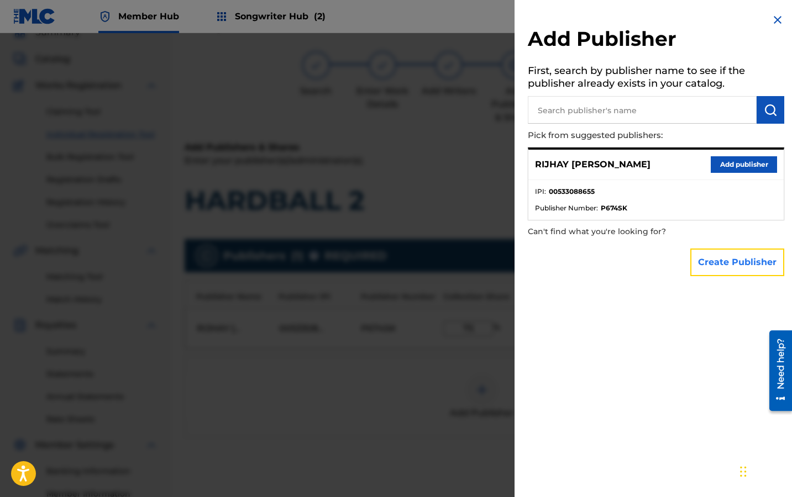
click at [714, 254] on button "Create Publisher" at bounding box center [737, 263] width 94 height 28
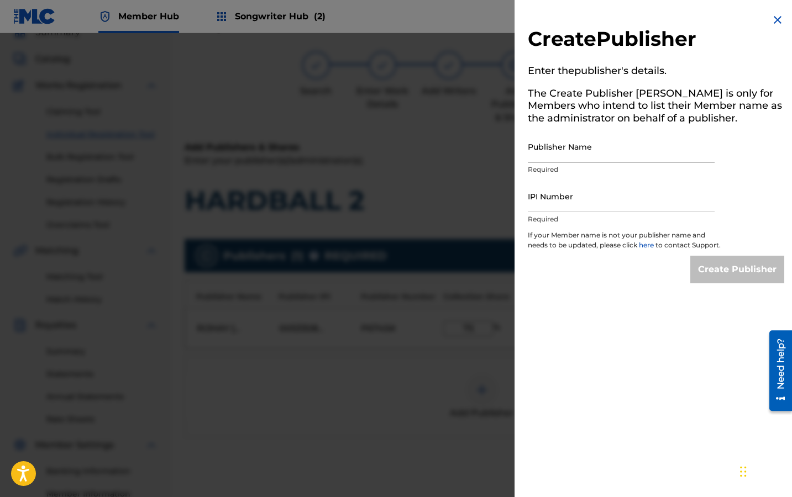
click at [567, 155] on input "Publisher Name" at bounding box center [621, 147] width 187 height 32
type input "T"
click at [775, 17] on img at bounding box center [777, 19] width 13 height 13
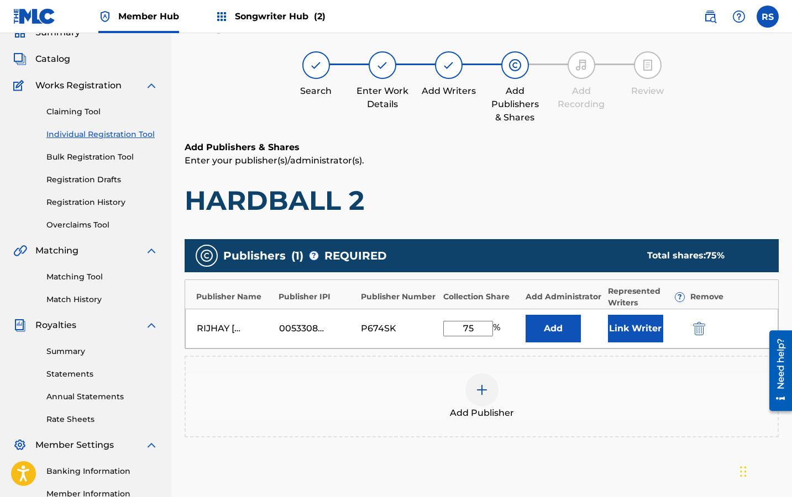
click at [478, 327] on input "75" at bounding box center [468, 328] width 50 height 15
type input "7"
type input "1"
type input "75"
click at [538, 374] on div "Add Publisher" at bounding box center [482, 397] width 592 height 46
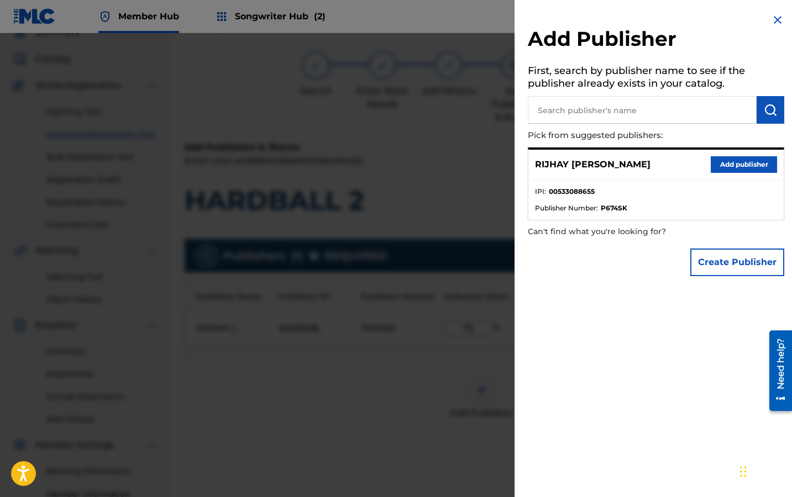
scroll to position [59, 0]
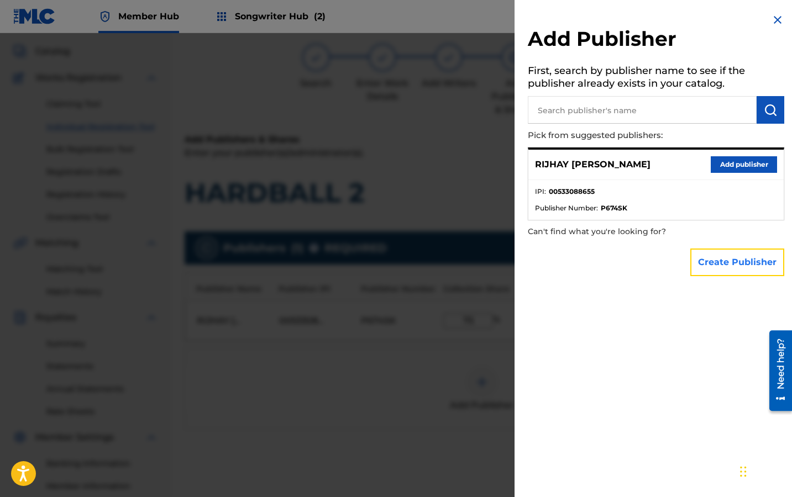
click at [701, 261] on button "Create Publisher" at bounding box center [737, 263] width 94 height 28
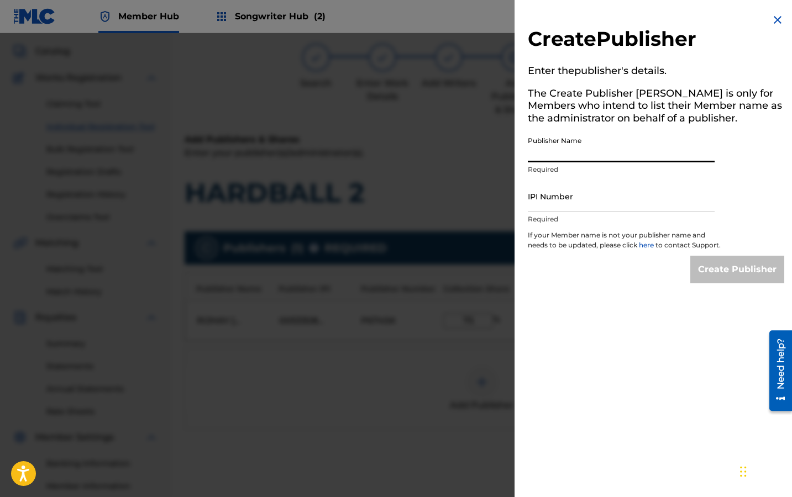
click at [577, 156] on input "Publisher Name" at bounding box center [621, 147] width 187 height 32
type input "t"
type input "T"
type input "[PERSON_NAME] [PERSON_NAME]"
click at [571, 202] on input "IPI Number" at bounding box center [621, 197] width 187 height 32
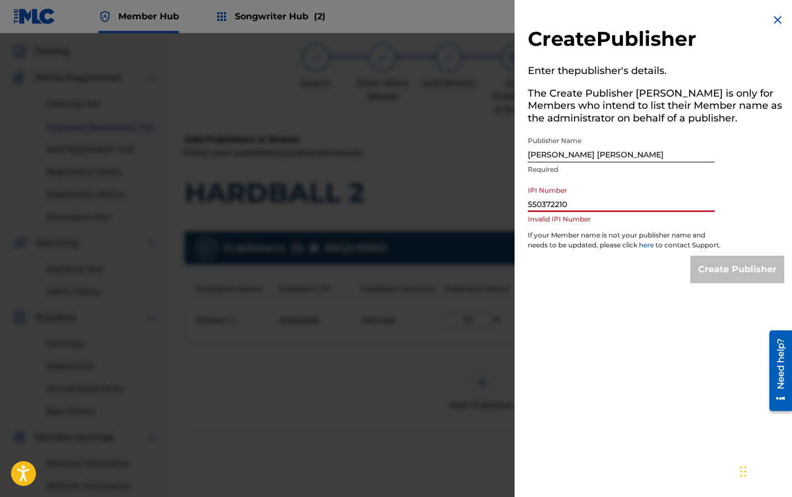
click at [583, 297] on div "Create Publisher Enter the publisher 's details. The Create Publisher button is…" at bounding box center [656, 148] width 283 height 297
click at [528, 204] on input "550372210" at bounding box center [621, 197] width 187 height 32
type input "550372210"
click at [772, 17] on img at bounding box center [777, 19] width 13 height 13
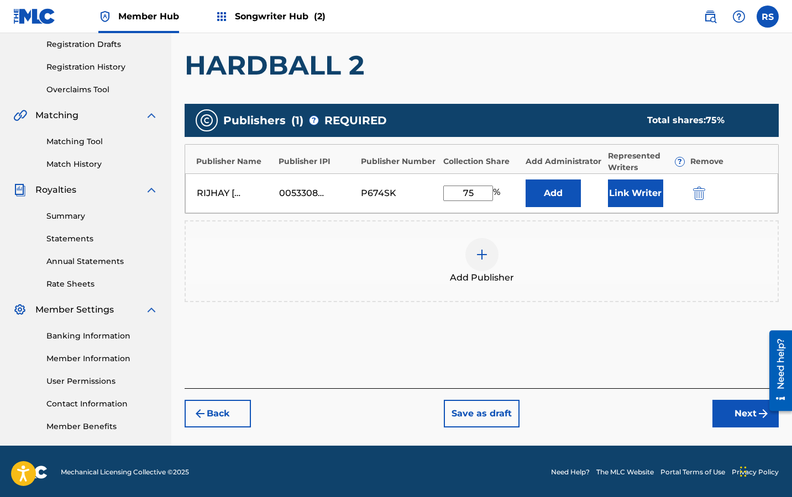
scroll to position [188, 0]
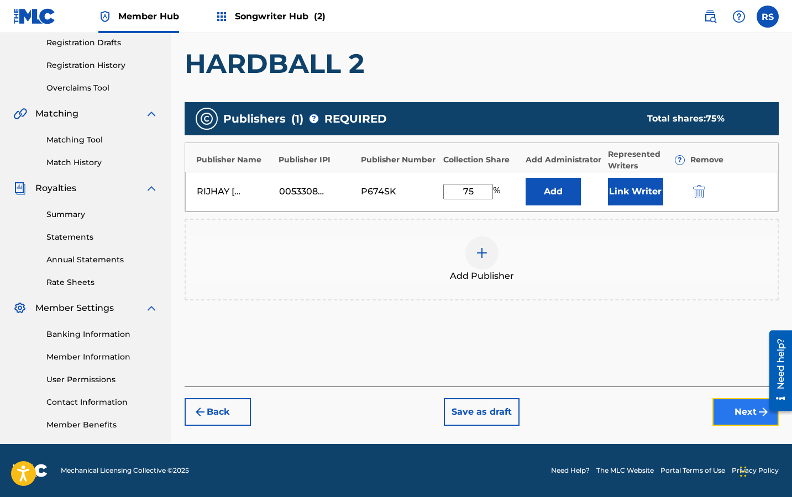
click at [731, 414] on button "Next" at bounding box center [745, 413] width 66 height 28
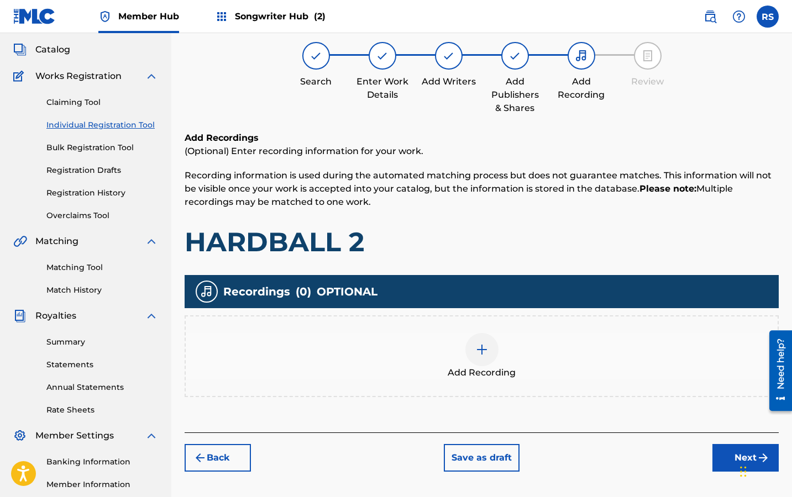
scroll to position [50, 0]
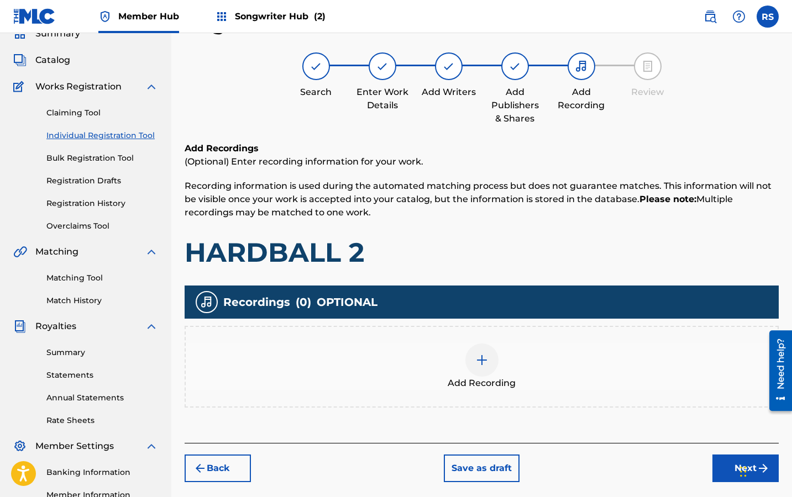
click at [484, 350] on div at bounding box center [481, 360] width 33 height 33
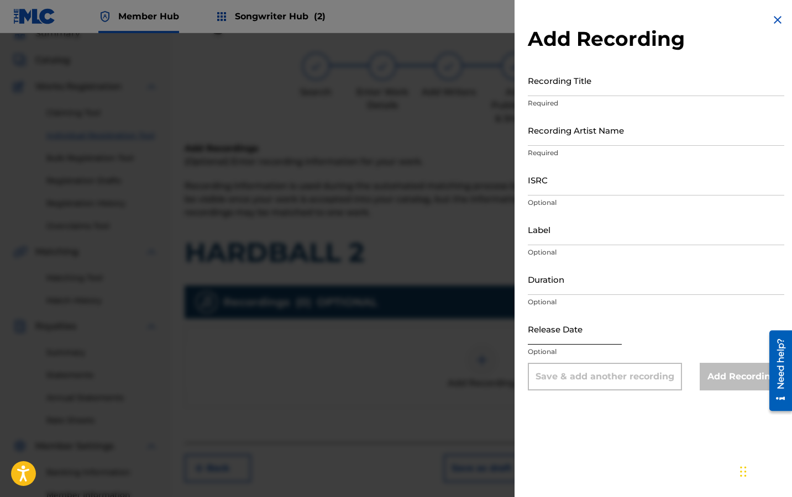
select select "9"
select select "2025"
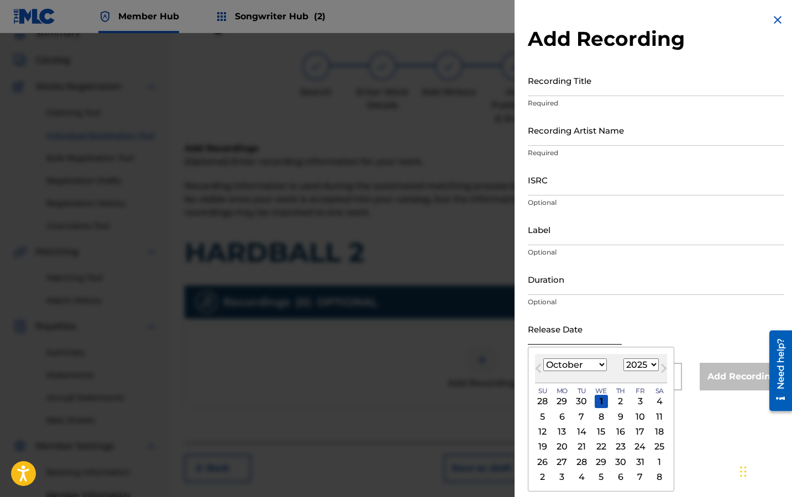
click at [551, 336] on input "text" at bounding box center [575, 329] width 94 height 32
click at [543, 416] on div "5" at bounding box center [542, 416] width 13 height 13
type input "[DATE]"
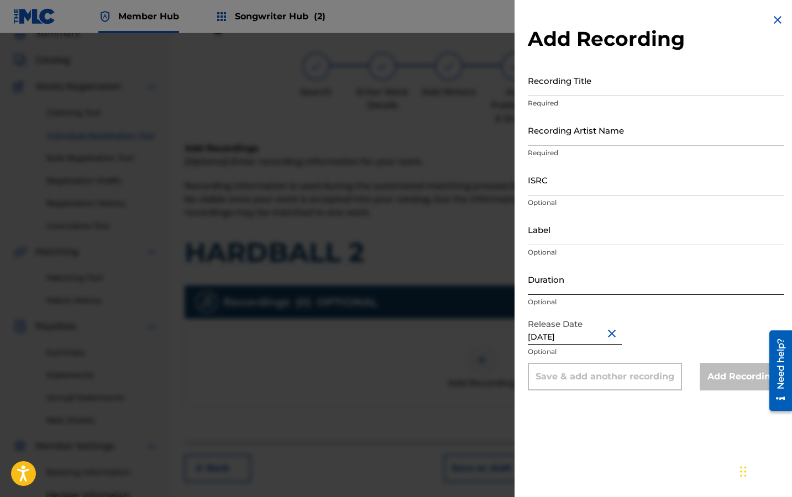
click at [575, 287] on input "Duration" at bounding box center [656, 280] width 256 height 32
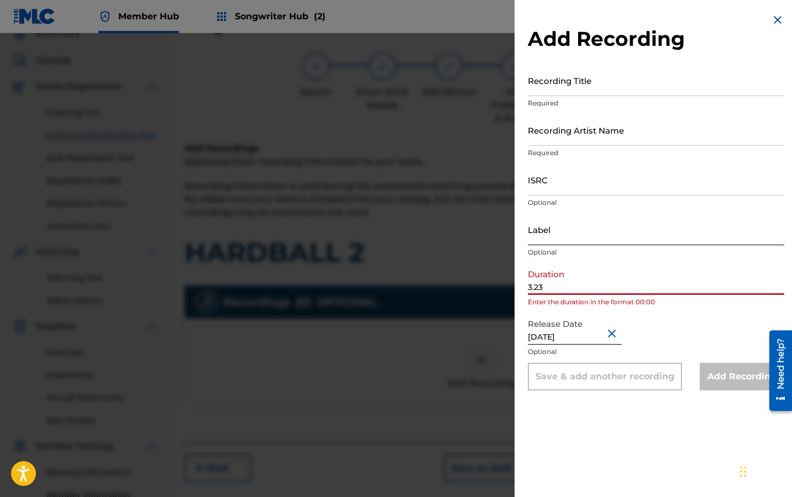
type input "3.23"
click at [573, 235] on input "Label" at bounding box center [656, 230] width 256 height 32
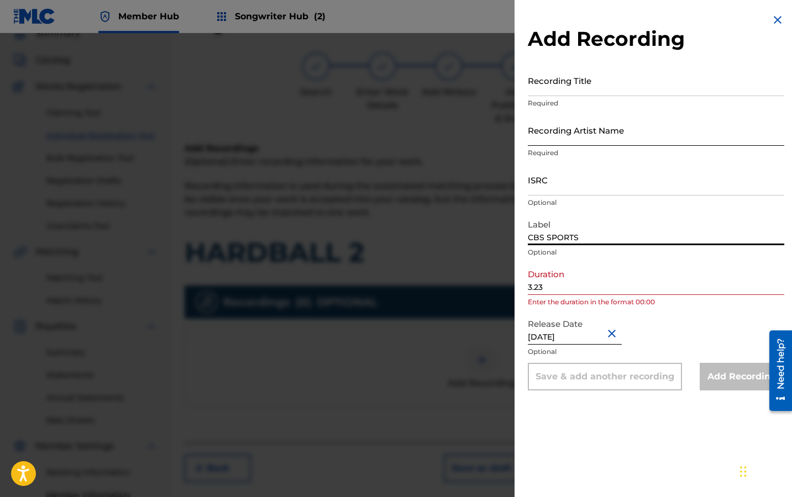
type input "CBS SPORTS"
click at [549, 144] on input "Recording Artist Name" at bounding box center [656, 130] width 256 height 32
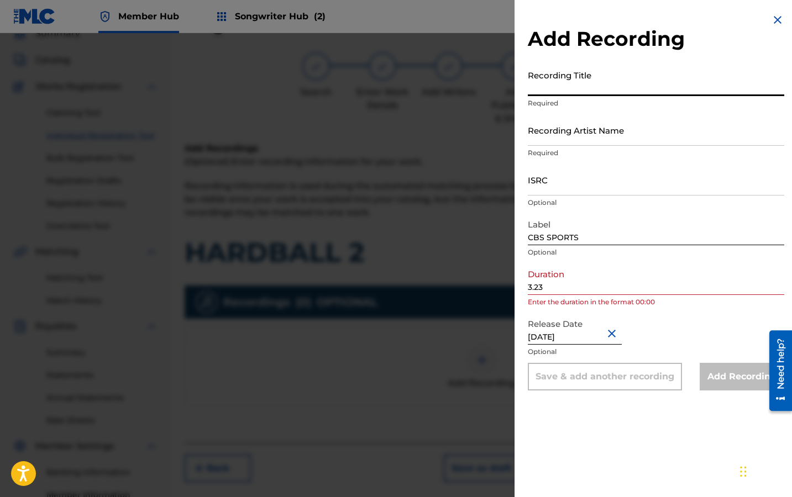
click at [552, 92] on input "Recording Title" at bounding box center [656, 81] width 256 height 32
type input "HARDBALL 2"
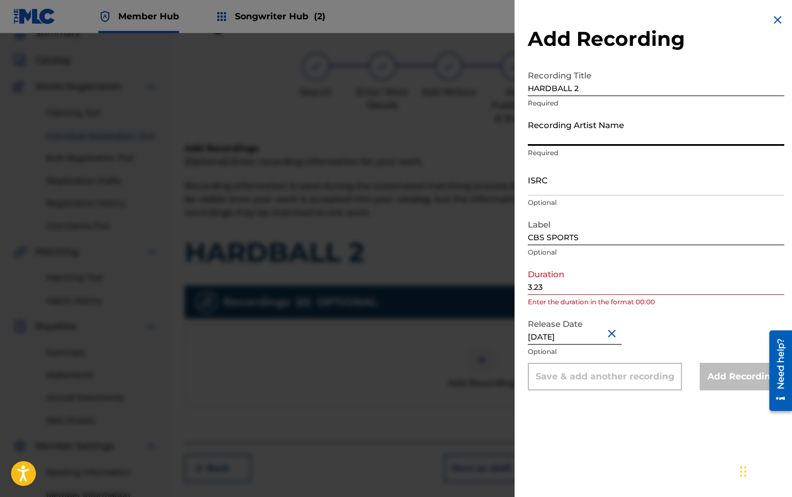
click at [562, 139] on input "Recording Artist Name" at bounding box center [656, 130] width 256 height 32
type input "RIJHAY [PERSON_NAME]"
click at [592, 238] on input "CBS SPORTS" at bounding box center [656, 230] width 256 height 32
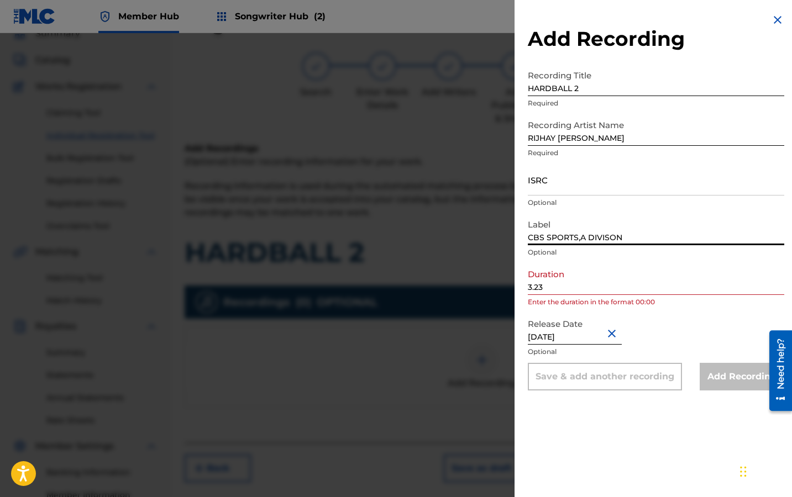
type input "CBS SPORTS,A DIVISON"
click at [596, 289] on input "3.23" at bounding box center [656, 280] width 256 height 32
click at [531, 285] on input "3.23" at bounding box center [656, 280] width 256 height 32
click at [579, 289] on input "03.23" at bounding box center [656, 280] width 256 height 32
click at [539, 287] on input "03.23" at bounding box center [656, 280] width 256 height 32
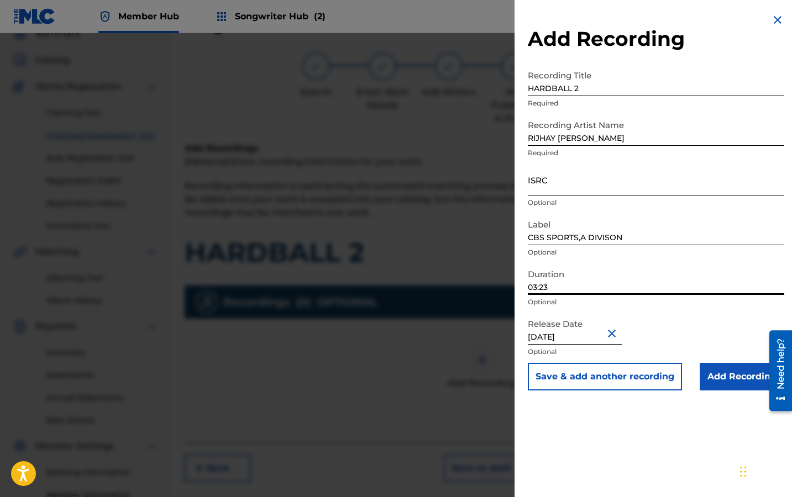
type input "03:23"
click at [559, 189] on input "ISRC" at bounding box center [656, 180] width 256 height 32
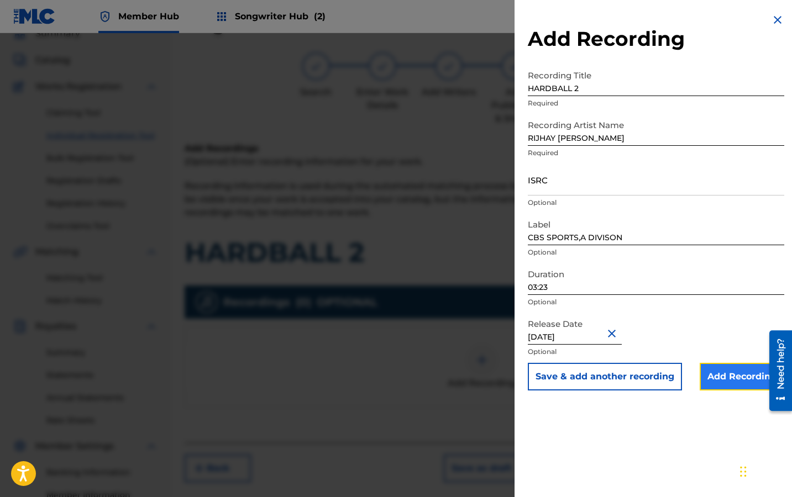
click at [716, 366] on input "Add Recording" at bounding box center [742, 377] width 85 height 28
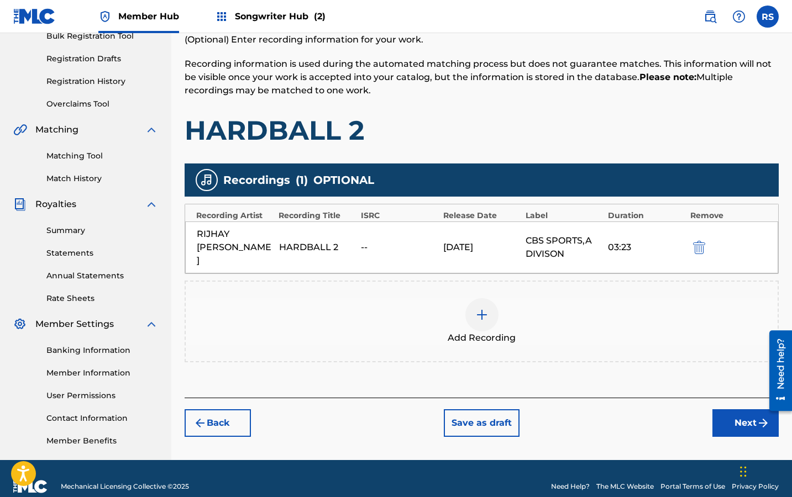
scroll to position [171, 0]
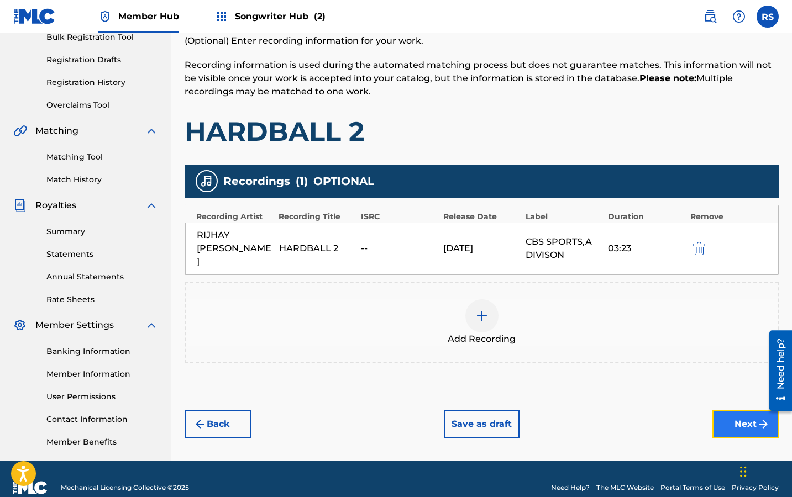
click at [735, 416] on button "Next" at bounding box center [745, 425] width 66 height 28
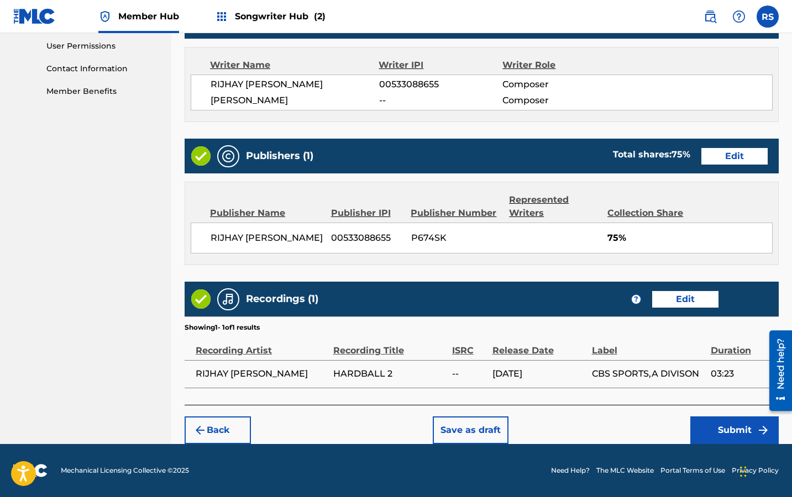
scroll to position [533, 0]
click at [733, 429] on button "Submit" at bounding box center [734, 431] width 88 height 28
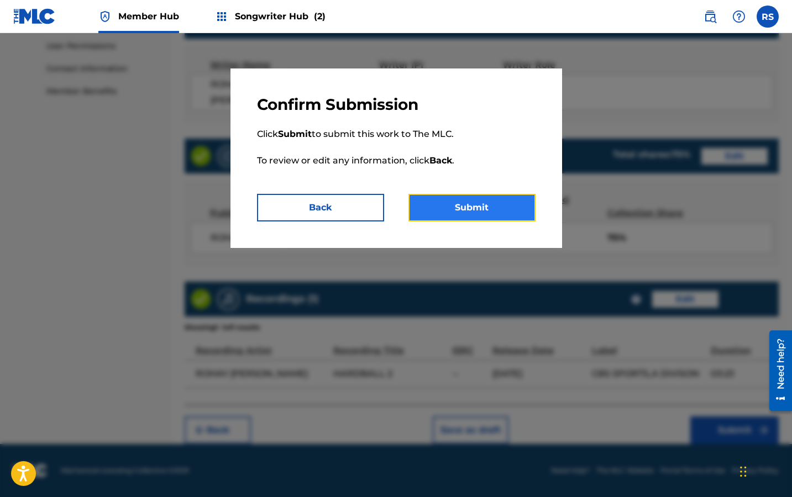
click at [506, 214] on button "Submit" at bounding box center [471, 208] width 127 height 28
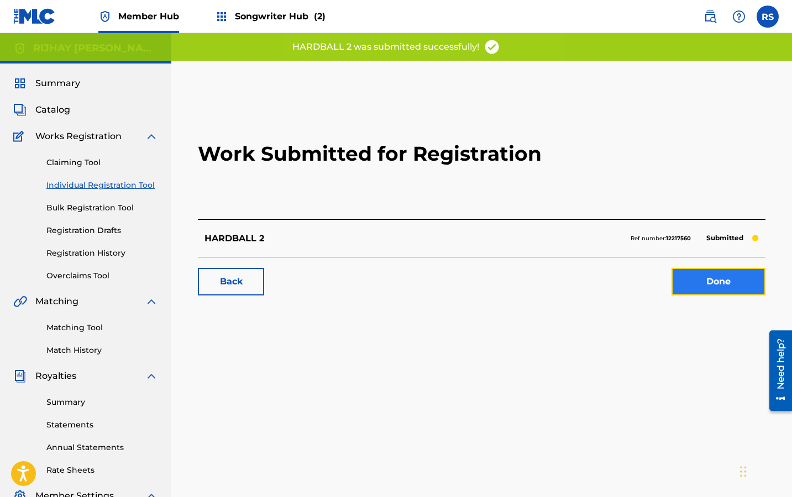
click at [730, 285] on link "Done" at bounding box center [719, 282] width 94 height 28
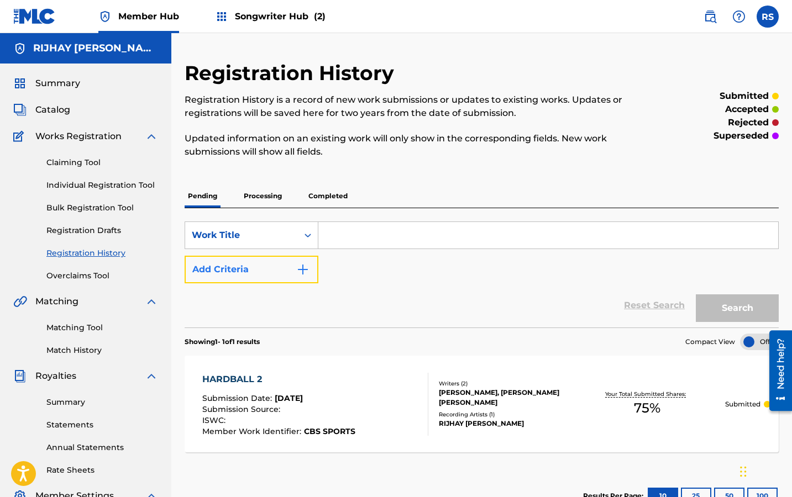
click at [271, 268] on button "Add Criteria" at bounding box center [252, 270] width 134 height 28
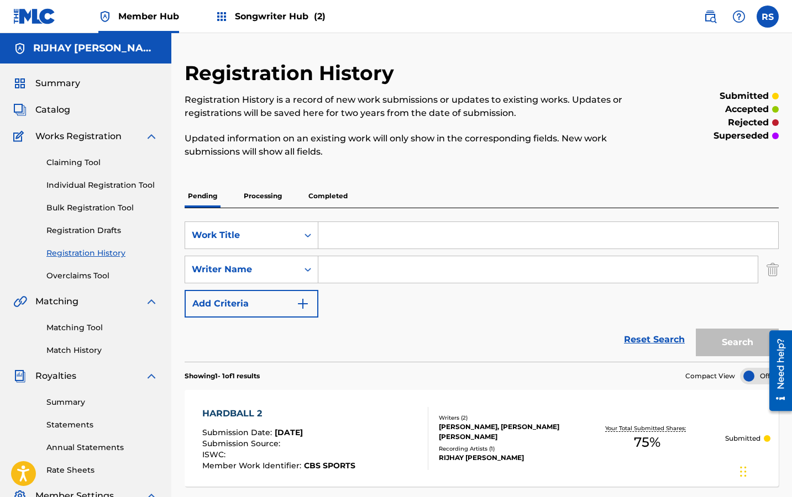
click at [360, 237] on input "Search Form" at bounding box center [548, 235] width 460 height 27
type input "[PERSON_NAME]"
click at [726, 338] on button "Search" at bounding box center [737, 343] width 83 height 28
